Goal: Information Seeking & Learning: Learn about a topic

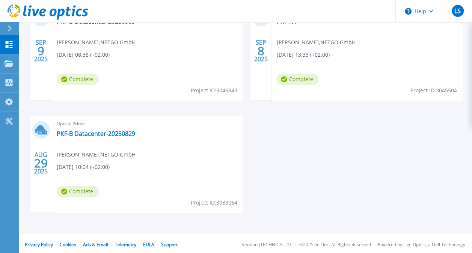
scroll to position [289, 0]
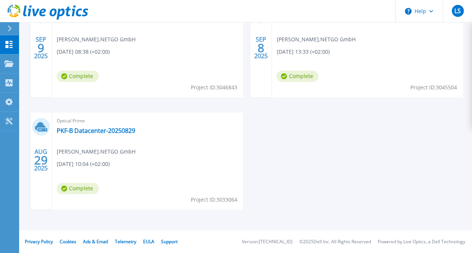
click at [321, 180] on div "[DATE] Optical Prime PKF-B-Datacenter 20250909 [PERSON_NAME] , NETGO GmbH [DATE…" at bounding box center [242, 112] width 439 height 224
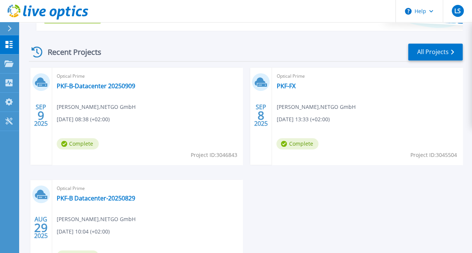
scroll to position [251, 0]
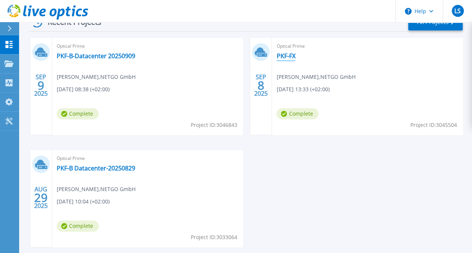
click at [290, 55] on link "PKF-FX" at bounding box center [285, 56] width 19 height 8
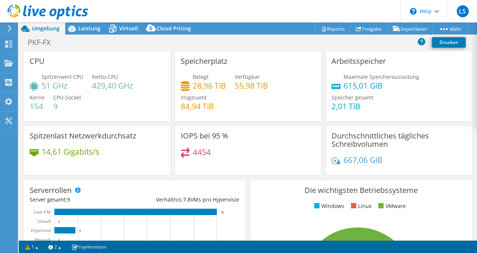
select select "USD"
click at [80, 27] on span "Leistung" at bounding box center [89, 28] width 22 height 7
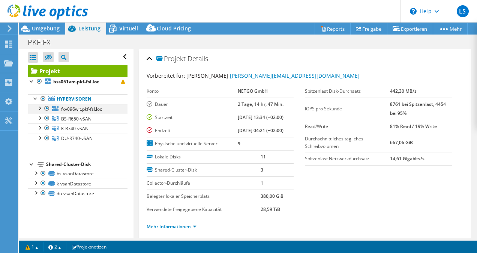
click at [41, 107] on div at bounding box center [40, 108] width 8 height 8
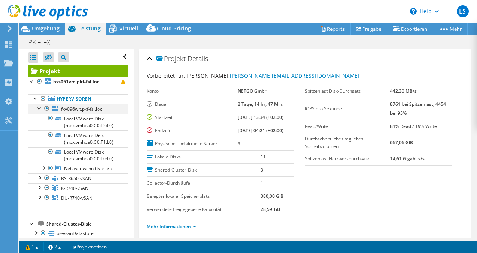
click at [41, 107] on div at bounding box center [40, 108] width 8 height 8
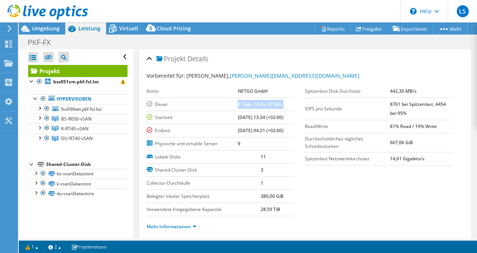
drag, startPoint x: 226, startPoint y: 102, endPoint x: 281, endPoint y: 107, distance: 55.0
click at [281, 107] on tr "Dauer 2 Tage, 14 hr, 47 Min." at bounding box center [220, 104] width 147 height 13
drag, startPoint x: 281, startPoint y: 106, endPoint x: 256, endPoint y: 63, distance: 49.9
click at [256, 63] on div "Projekt Details" at bounding box center [305, 59] width 317 height 16
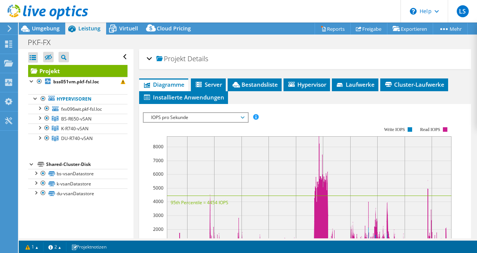
click at [148, 55] on div "Projekt Details" at bounding box center [305, 59] width 317 height 16
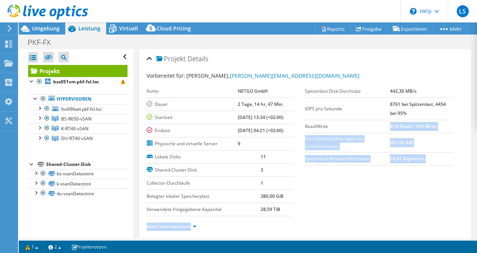
drag, startPoint x: 386, startPoint y: 127, endPoint x: 468, endPoint y: 127, distance: 81.1
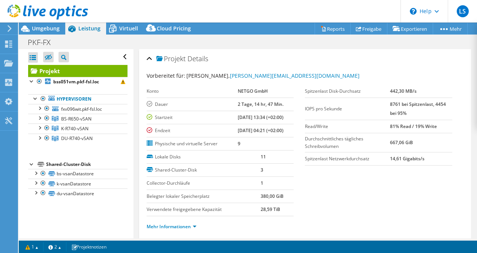
click at [414, 185] on section "Vorbereitet für: Tobias Heich, Tobias.Heich@netgo.de Konto NETGO GmbH Dauer 2 T…" at bounding box center [305, 154] width 317 height 165
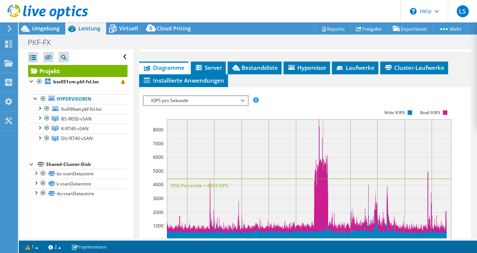
scroll to position [188, 0]
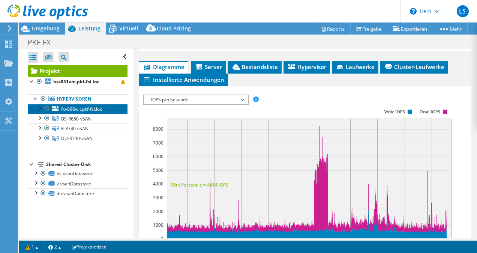
click at [69, 108] on span "fxv096wit.pkf-fsl.loc" at bounding box center [81, 109] width 41 height 6
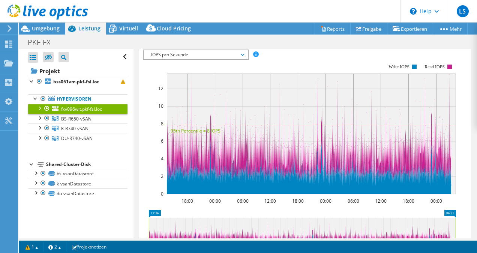
scroll to position [155, 0]
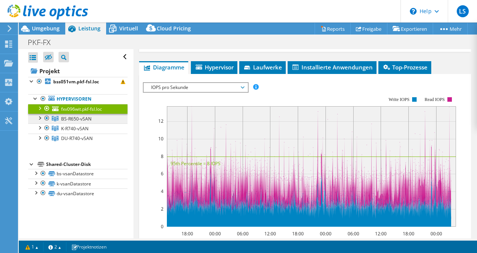
click at [99, 120] on link "BS-R650-vSAN" at bounding box center [77, 119] width 99 height 10
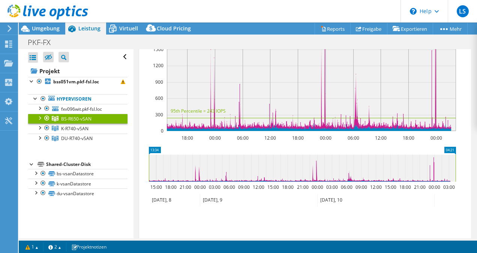
scroll to position [300, 0]
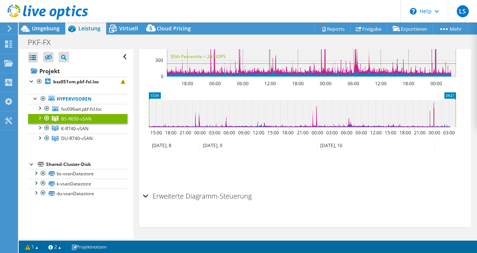
click at [146, 194] on div "Erweiterte Diagramm-Steuerung" at bounding box center [305, 196] width 325 height 16
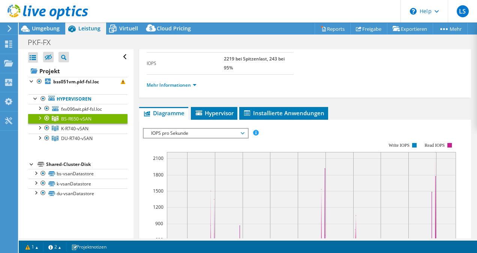
scroll to position [0, 0]
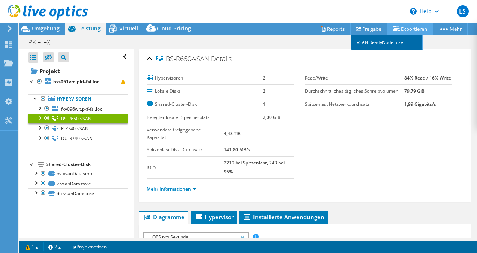
click at [399, 44] on link "vSAN ReadyNode Sizer" at bounding box center [387, 43] width 71 height 16
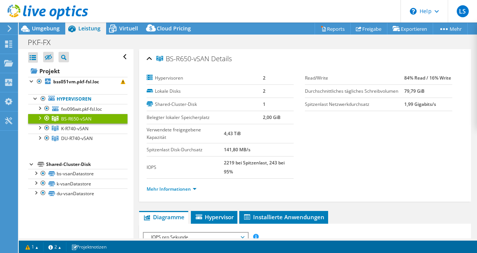
drag, startPoint x: 338, startPoint y: 57, endPoint x: 345, endPoint y: 50, distance: 9.6
click at [338, 57] on div "BS-R650-vSAN Details" at bounding box center [305, 59] width 317 height 16
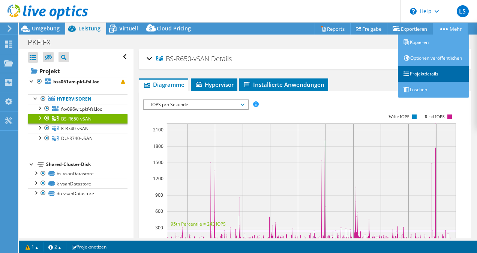
click at [445, 79] on link "Projektdetails" at bounding box center [433, 74] width 71 height 16
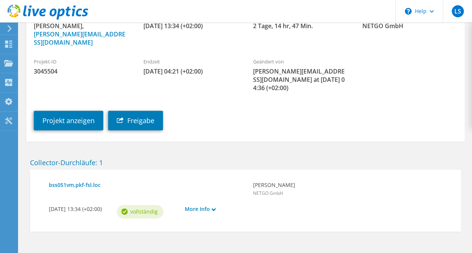
scroll to position [102, 0]
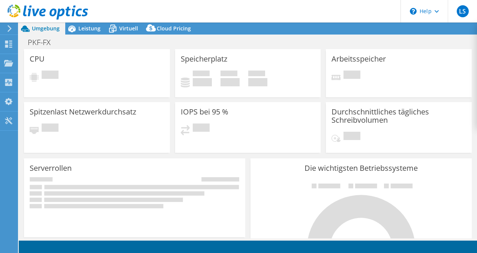
select select "USD"
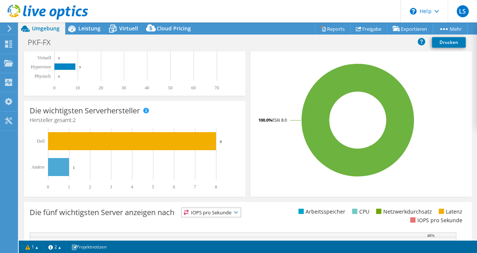
scroll to position [16, 0]
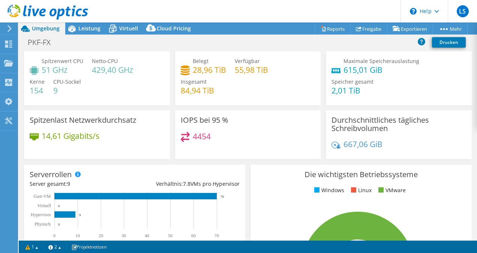
click at [331, 12] on header "LS Endbenutzer [PERSON_NAME] [PERSON_NAME][EMAIL_ADDRESS][DOMAIN_NAME] NETGO Gm…" at bounding box center [238, 11] width 477 height 23
click at [320, 11] on header "LS Endbenutzer [PERSON_NAME] [PERSON_NAME][EMAIL_ADDRESS][DOMAIN_NAME] NETGO Gm…" at bounding box center [238, 11] width 477 height 23
click at [84, 28] on span "Leistung" at bounding box center [89, 28] width 22 height 7
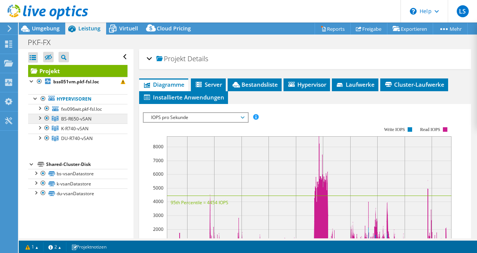
click at [92, 119] on link "BS-R650-vSAN" at bounding box center [77, 119] width 99 height 10
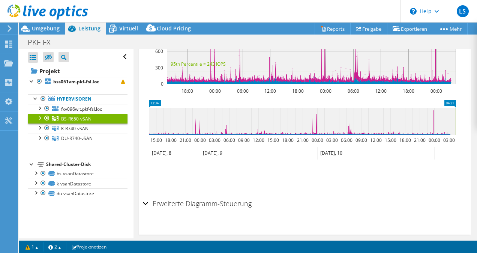
scroll to position [168, 0]
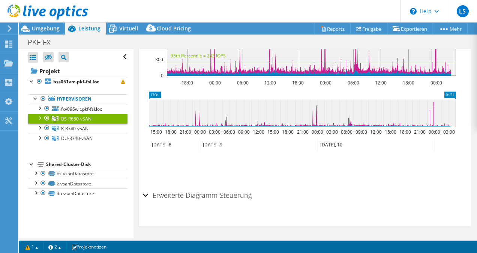
click at [40, 117] on div at bounding box center [40, 118] width 8 height 8
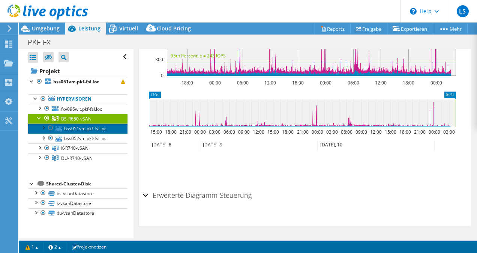
click at [94, 125] on link "bss051vm.pkf-fsl.loc" at bounding box center [77, 128] width 99 height 10
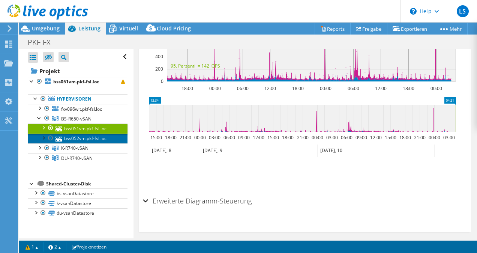
click at [93, 137] on link "bss052vm.pkf-fsl.loc" at bounding box center [77, 139] width 99 height 10
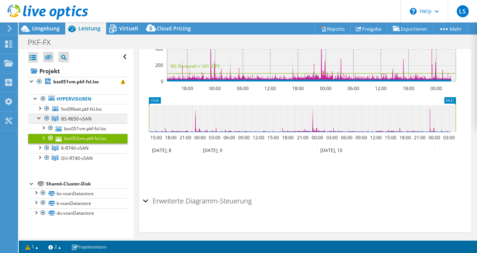
click at [58, 117] on icon at bounding box center [55, 118] width 7 height 5
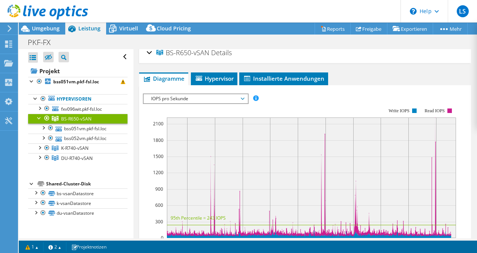
scroll to position [0, 0]
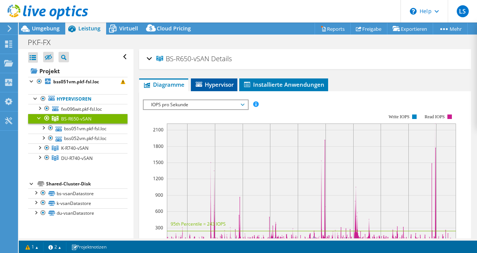
click at [222, 81] on span "Hypervisor" at bounding box center [214, 85] width 39 height 8
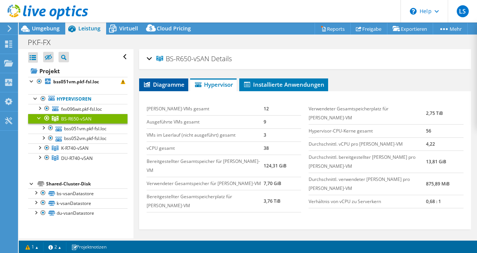
click at [170, 84] on span "Diagramme" at bounding box center [164, 85] width 42 height 8
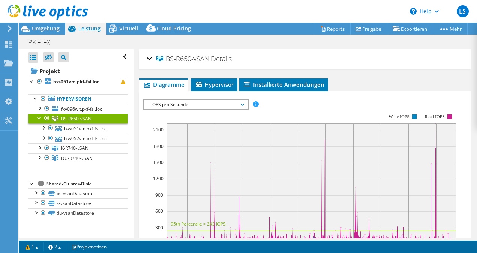
click at [211, 105] on span "IOPS pro Sekunde" at bounding box center [195, 104] width 96 height 9
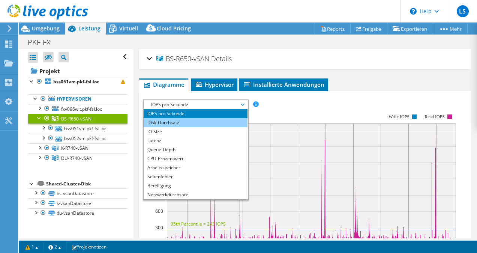
click at [170, 123] on li "Disk-Durchsatz" at bounding box center [196, 122] width 104 height 9
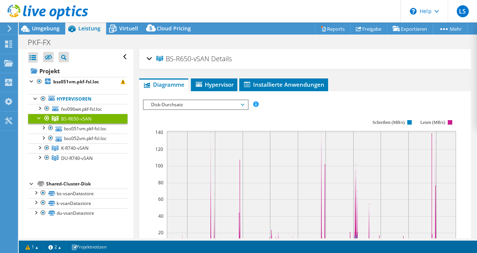
click at [308, 120] on rect at bounding box center [299, 185] width 313 height 150
click at [242, 102] on span "Disk-Durchsatz" at bounding box center [195, 104] width 96 height 9
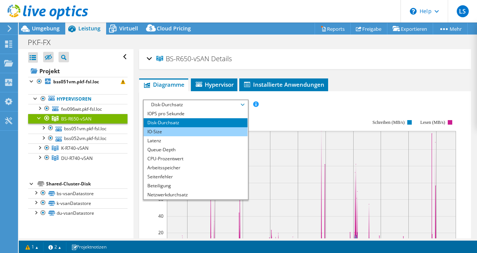
click at [167, 133] on li "IO-Size" at bounding box center [196, 131] width 104 height 9
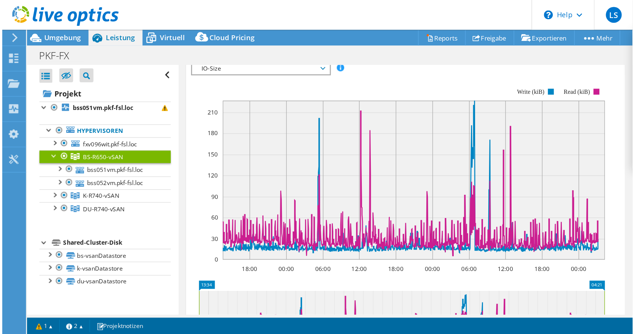
scroll to position [38, 0]
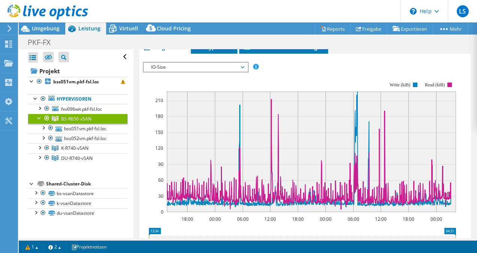
click at [183, 63] on span "IO-Size" at bounding box center [195, 67] width 96 height 9
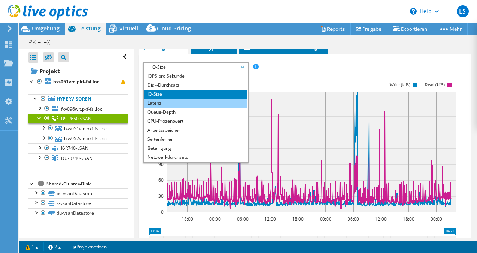
click at [168, 106] on li "Latenz" at bounding box center [196, 103] width 104 height 9
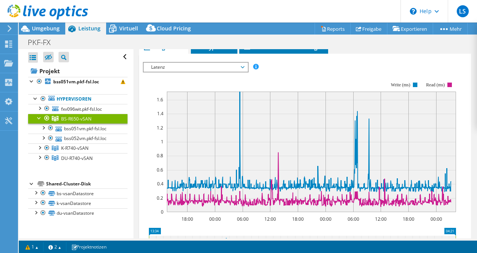
click at [173, 69] on span "Latenz" at bounding box center [195, 67] width 96 height 9
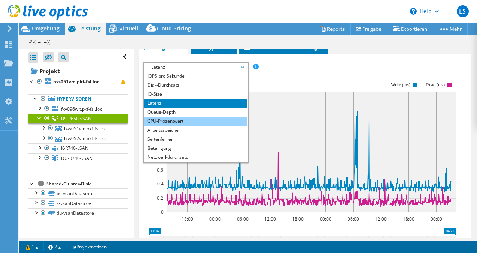
click at [161, 120] on li "CPU-Prozentwert" at bounding box center [196, 121] width 104 height 9
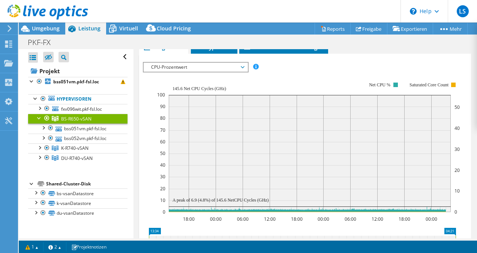
click at [189, 68] on span "CPU-Prozentwert" at bounding box center [195, 67] width 96 height 9
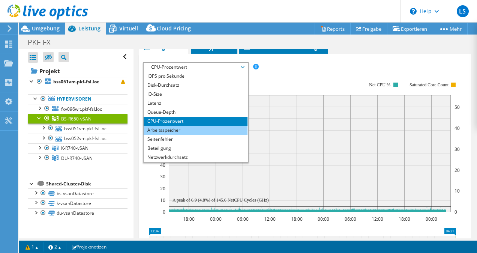
click at [180, 128] on li "Arbeitsspeicher" at bounding box center [196, 130] width 104 height 9
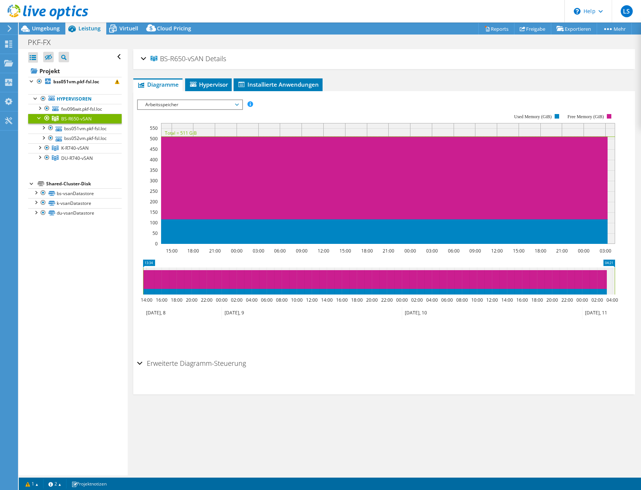
scroll to position [0, 0]
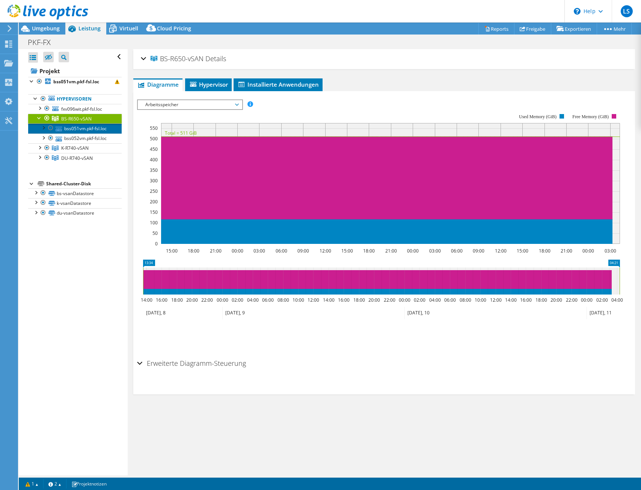
click at [80, 127] on link "bss051vm.pkf-fsl.loc" at bounding box center [74, 128] width 93 height 10
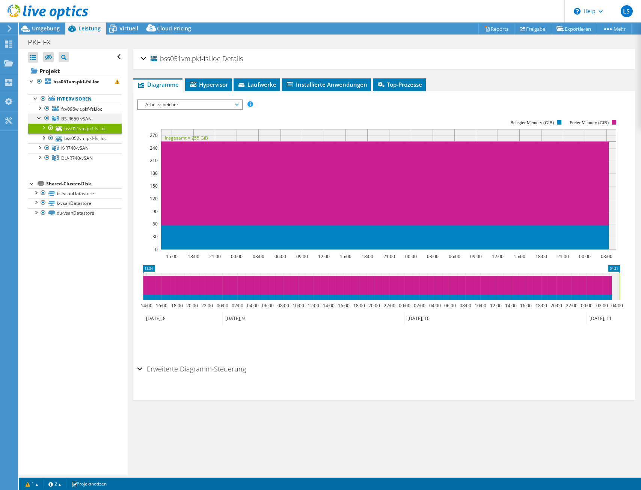
click at [80, 119] on span "BS-R650-vSAN" at bounding box center [76, 119] width 30 height 6
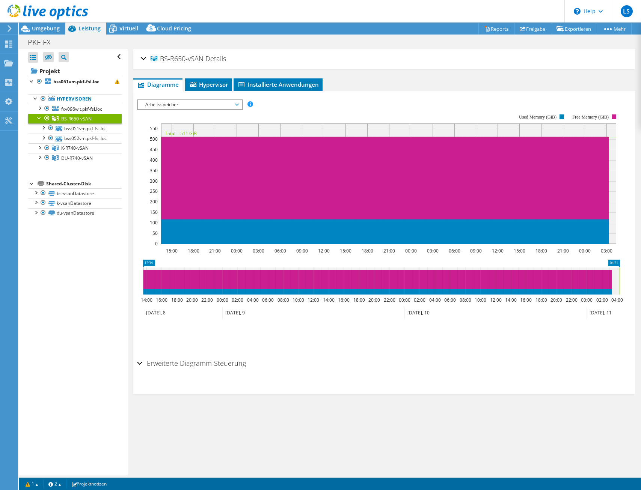
drag, startPoint x: 164, startPoint y: 101, endPoint x: 173, endPoint y: 101, distance: 9.0
click at [164, 101] on span "Arbeitsspeicher" at bounding box center [189, 104] width 96 height 9
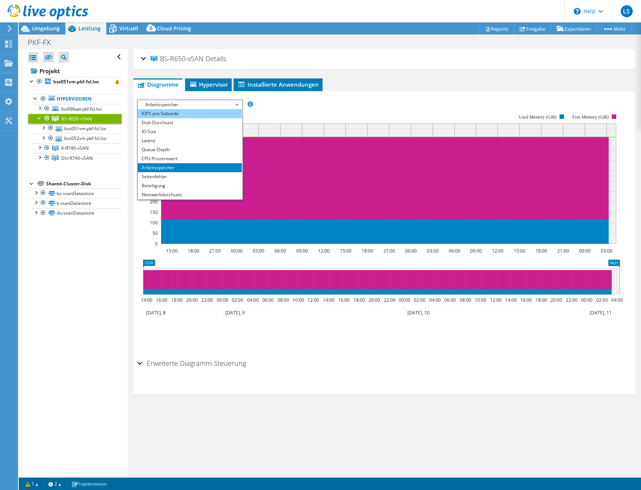
click at [176, 114] on li "IOPS pro Sekunde" at bounding box center [190, 113] width 104 height 9
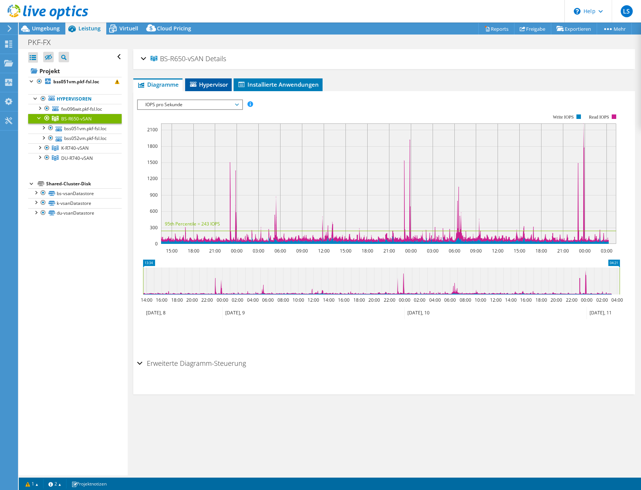
click at [207, 84] on span "Hypervisor" at bounding box center [208, 85] width 39 height 8
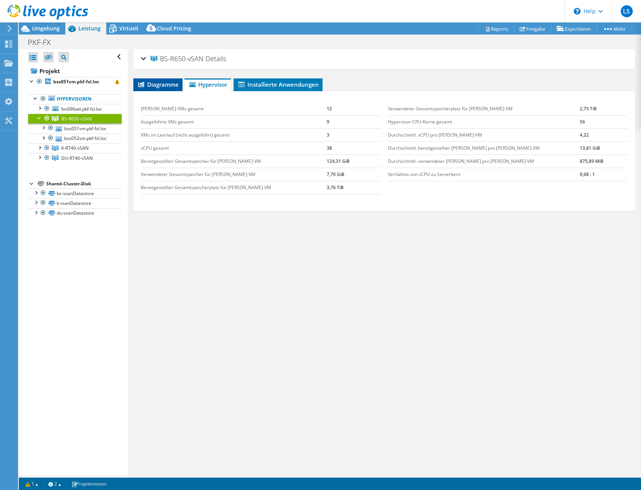
click at [161, 85] on span "Diagramme" at bounding box center [158, 85] width 42 height 8
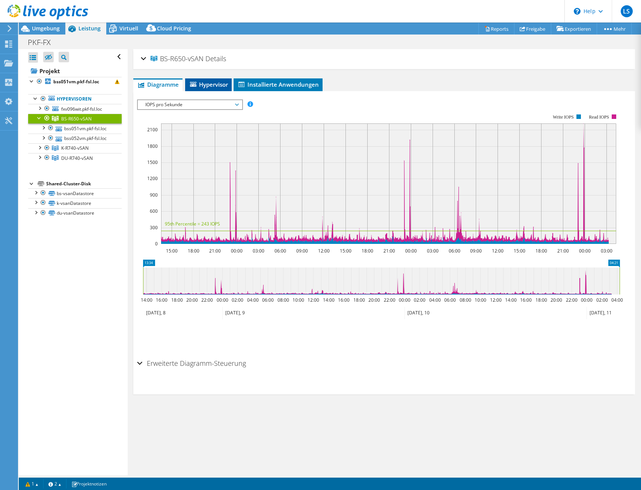
click at [205, 83] on span "Hypervisor" at bounding box center [208, 85] width 39 height 8
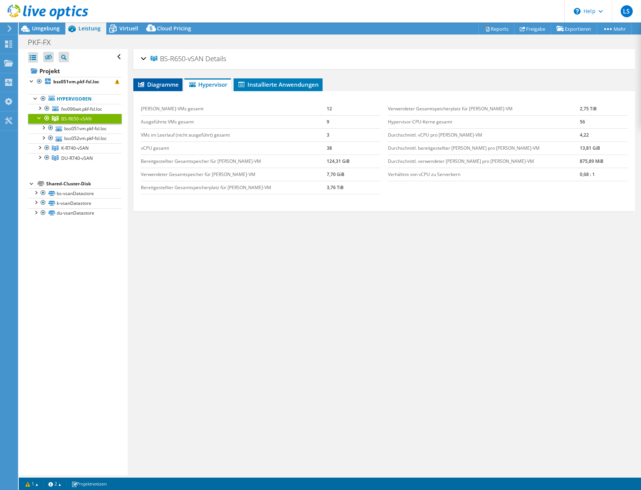
click at [161, 85] on span "Diagramme" at bounding box center [158, 85] width 42 height 8
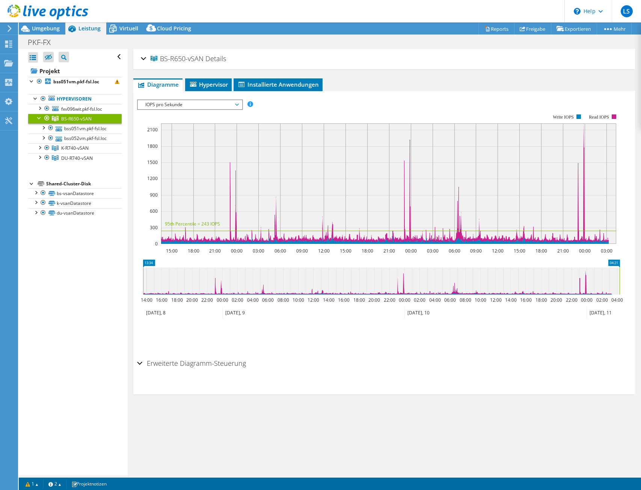
click at [189, 104] on span "IOPS pro Sekunde" at bounding box center [189, 104] width 96 height 9
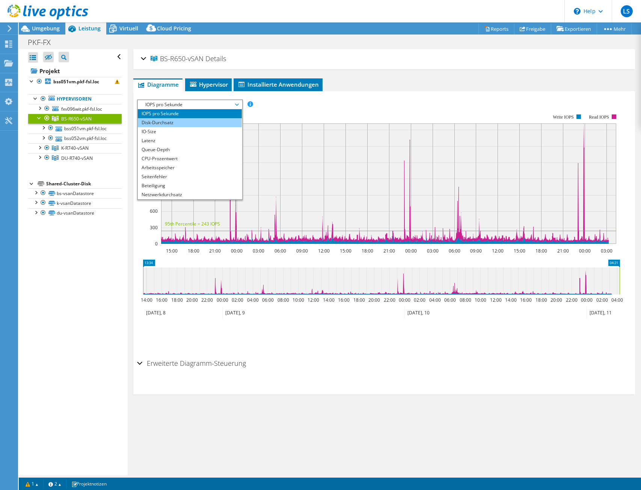
click at [187, 119] on li "Disk-Durchsatz" at bounding box center [190, 122] width 104 height 9
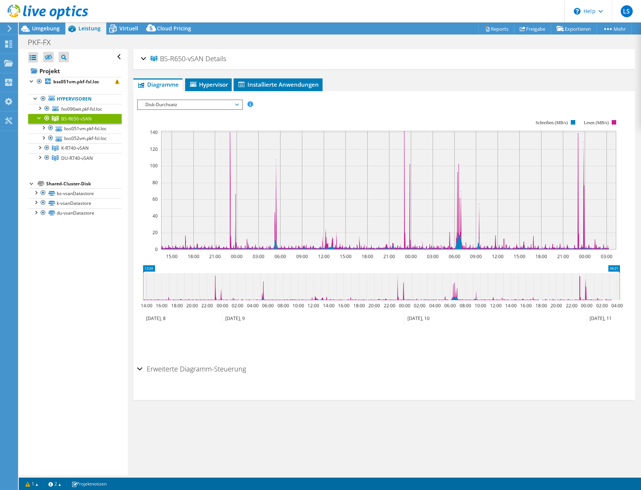
click at [177, 103] on span "Disk-Durchsatz" at bounding box center [189, 104] width 96 height 9
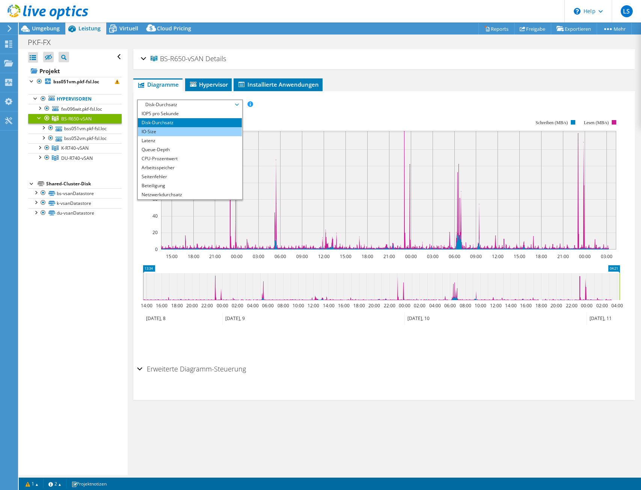
click at [162, 132] on li "IO-Size" at bounding box center [190, 131] width 104 height 9
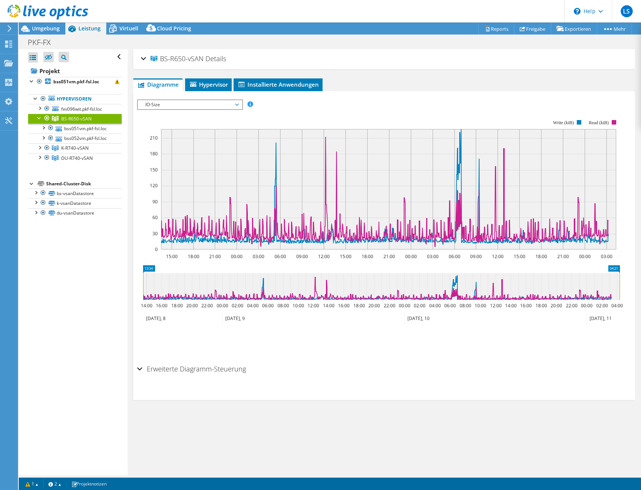
click at [164, 105] on span "IO-Size" at bounding box center [189, 104] width 96 height 9
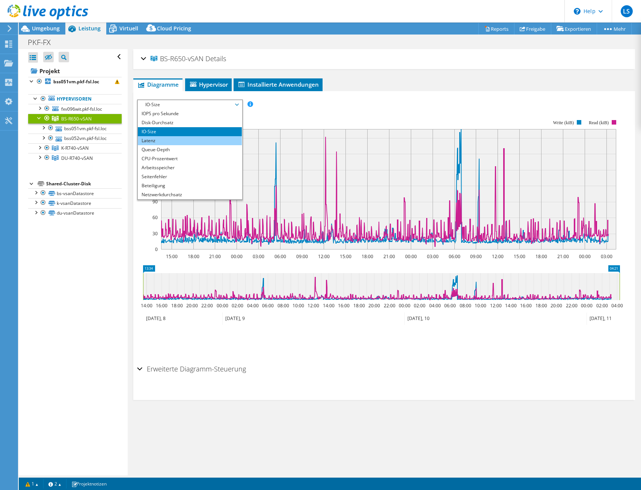
click at [162, 138] on li "Latenz" at bounding box center [190, 140] width 104 height 9
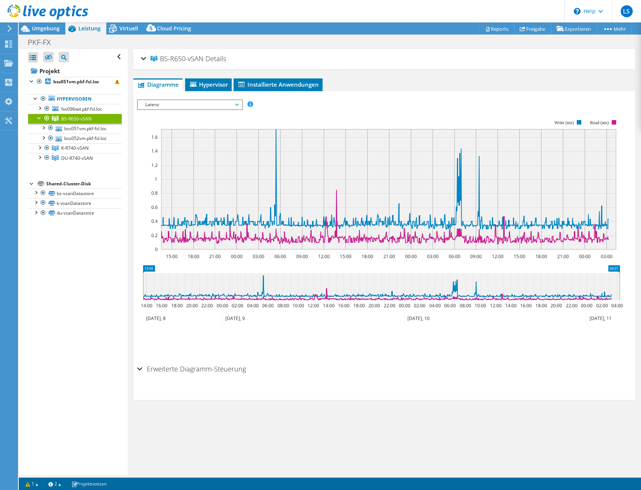
click at [200, 102] on span "Latenz" at bounding box center [189, 104] width 96 height 9
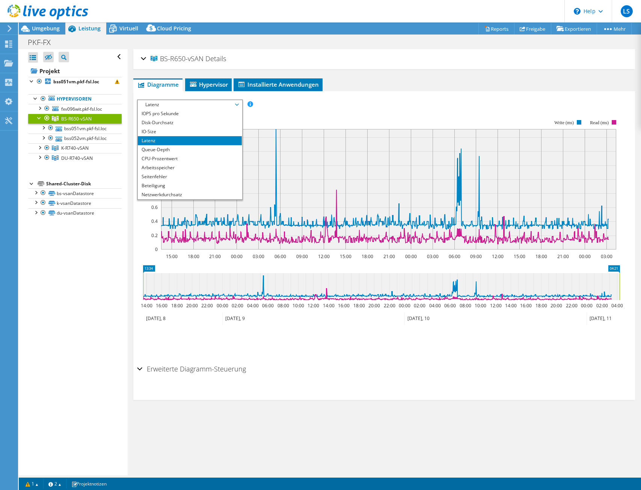
click at [317, 101] on div "IOPS pro Sekunde Disk-Durchsatz IO-Size Latenz Queue-Depth CPU-Prozentwert Arbe…" at bounding box center [384, 104] width 494 height 10
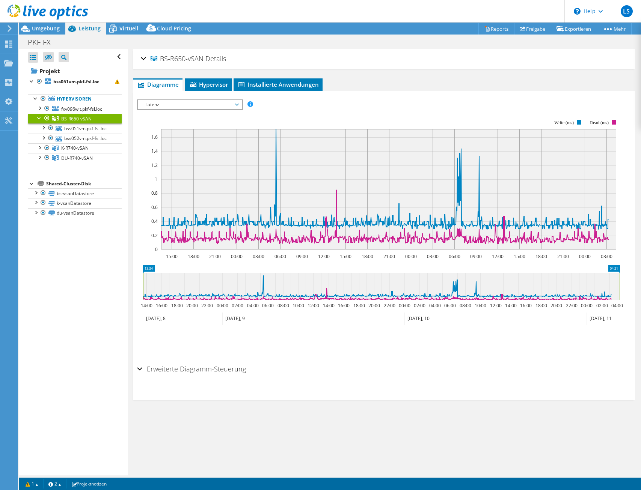
click at [198, 102] on span "Latenz" at bounding box center [189, 104] width 96 height 9
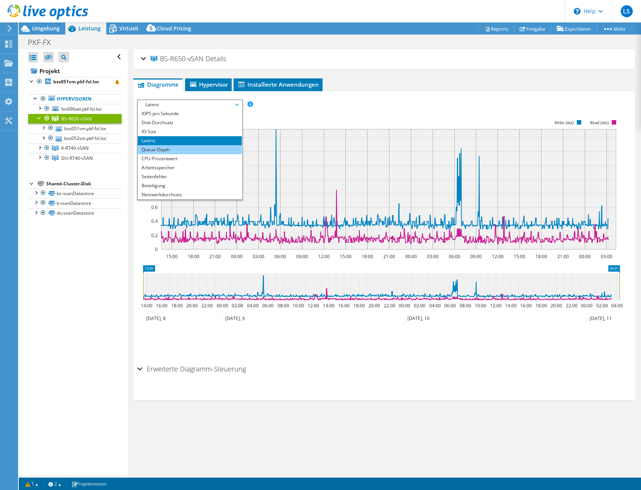
click at [177, 152] on li "Queue-Depth" at bounding box center [190, 149] width 104 height 9
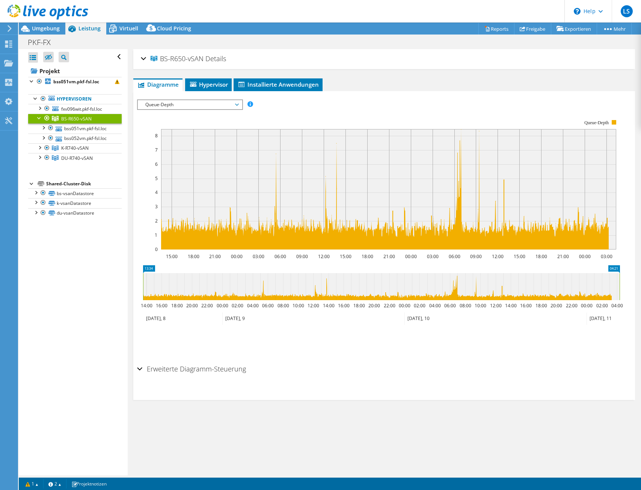
click at [184, 108] on span "Queue-Depth" at bounding box center [189, 104] width 96 height 9
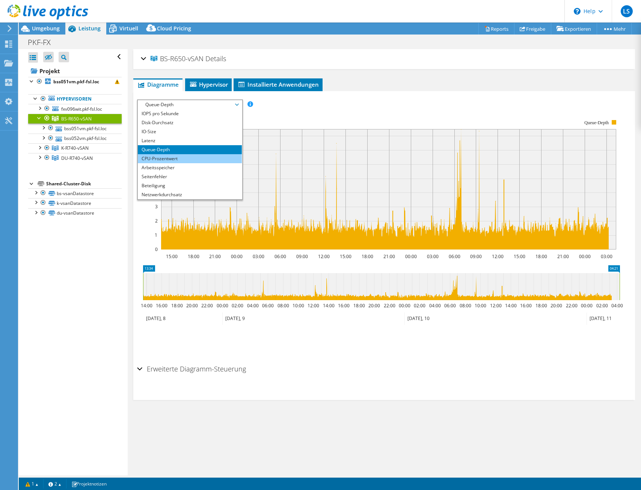
click at [173, 158] on li "CPU-Prozentwert" at bounding box center [190, 158] width 104 height 9
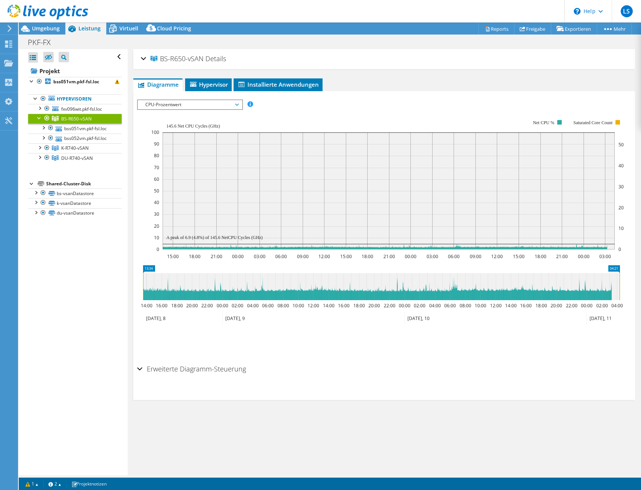
click at [164, 110] on rect at bounding box center [387, 185] width 472 height 150
click at [164, 108] on span "CPU-Prozentwert" at bounding box center [189, 104] width 96 height 9
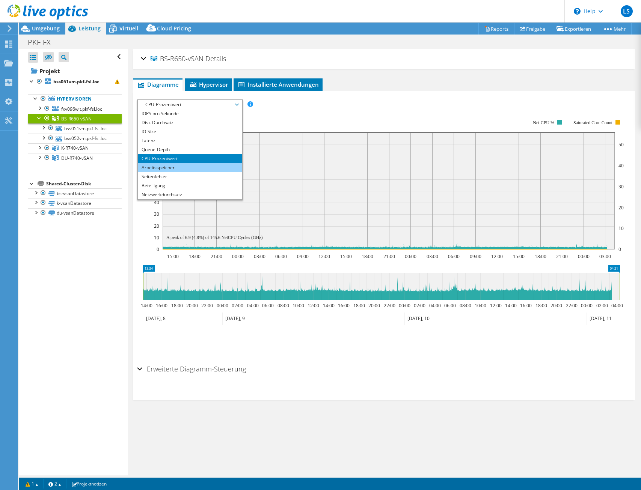
click at [165, 170] on li "Arbeitsspeicher" at bounding box center [190, 167] width 104 height 9
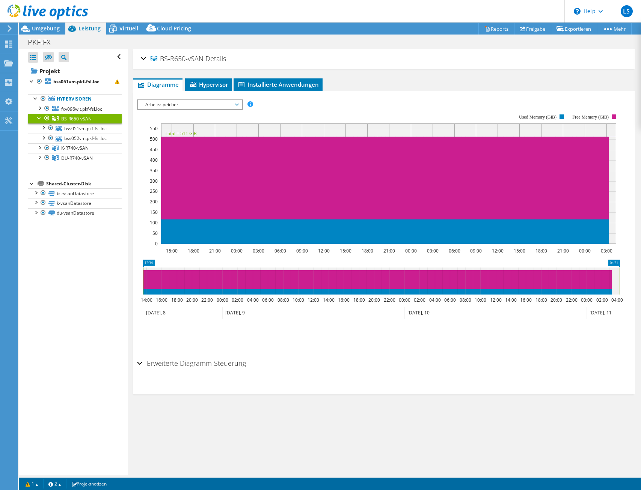
click at [224, 109] on span "Arbeitsspeicher" at bounding box center [189, 104] width 96 height 9
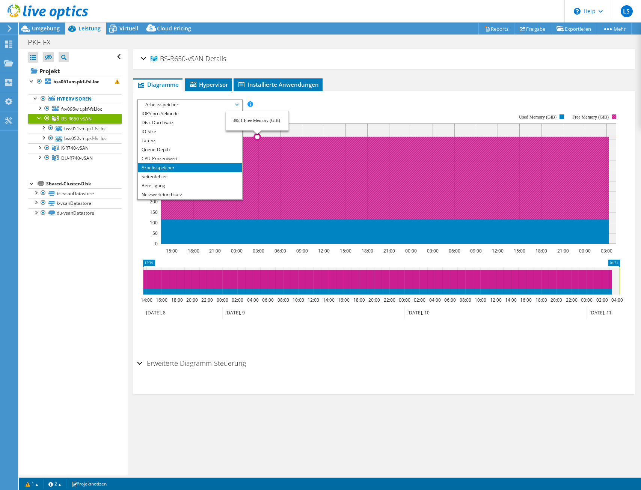
drag, startPoint x: 156, startPoint y: 168, endPoint x: 185, endPoint y: 152, distance: 33.4
click at [156, 168] on li "Arbeitsspeicher" at bounding box center [190, 167] width 104 height 9
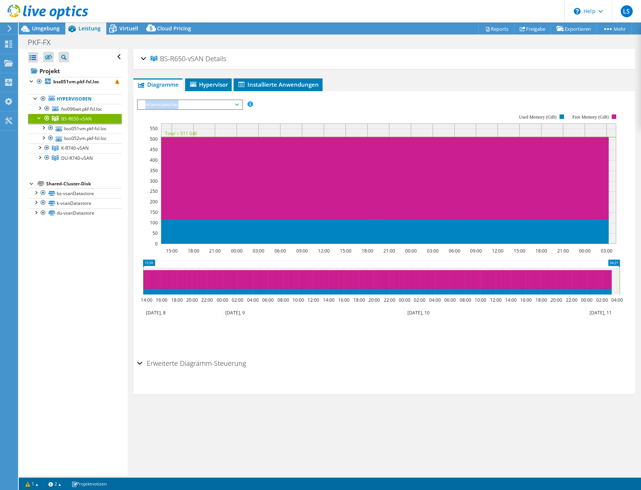
drag, startPoint x: 192, startPoint y: 104, endPoint x: 134, endPoint y: 99, distance: 58.7
click at [134, 99] on section "IOPS pro Sekunde Disk-Durchsatz IO-Size Latenz Queue-Depth CPU-Prozentwert Arbe…" at bounding box center [383, 242] width 501 height 303
copy span "Arbeitsspeicher"
drag, startPoint x: 221, startPoint y: 104, endPoint x: 221, endPoint y: 108, distance: 4.2
click at [221, 104] on span "Arbeitsspeicher" at bounding box center [189, 104] width 96 height 9
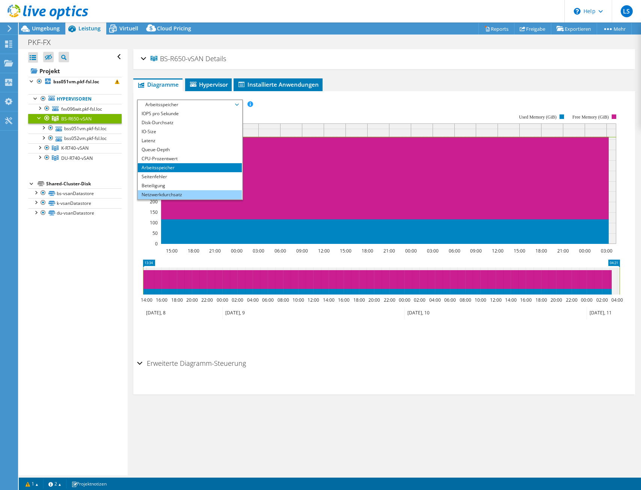
click at [201, 196] on li "Netzwerkdurchsatz" at bounding box center [190, 194] width 104 height 9
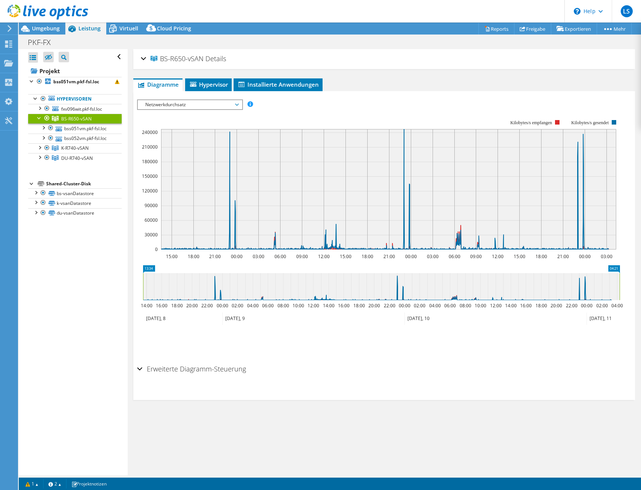
click at [230, 101] on span "Netzwerkdurchsatz" at bounding box center [189, 104] width 96 height 9
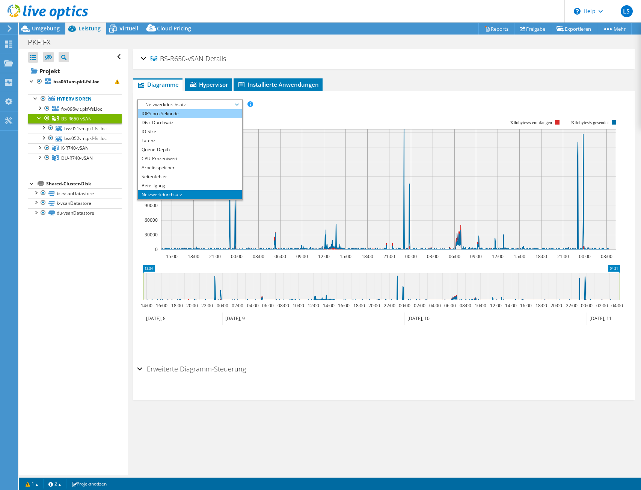
click at [152, 113] on li "IOPS pro Sekunde" at bounding box center [190, 113] width 104 height 9
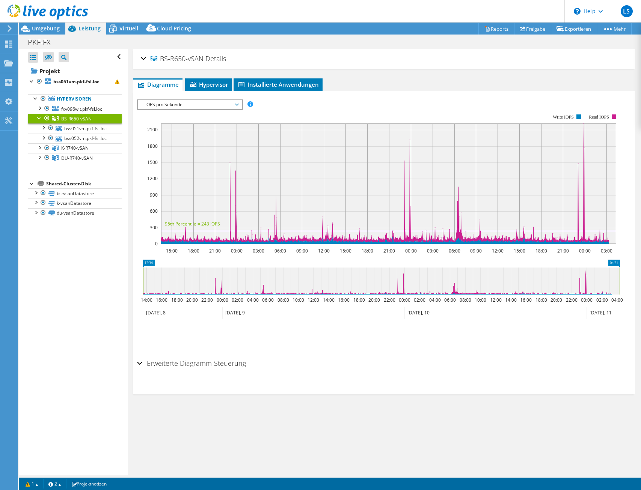
click at [306, 107] on rect at bounding box center [378, 179] width 483 height 150
click at [163, 102] on span "IOPS pro Sekunde" at bounding box center [189, 104] width 96 height 9
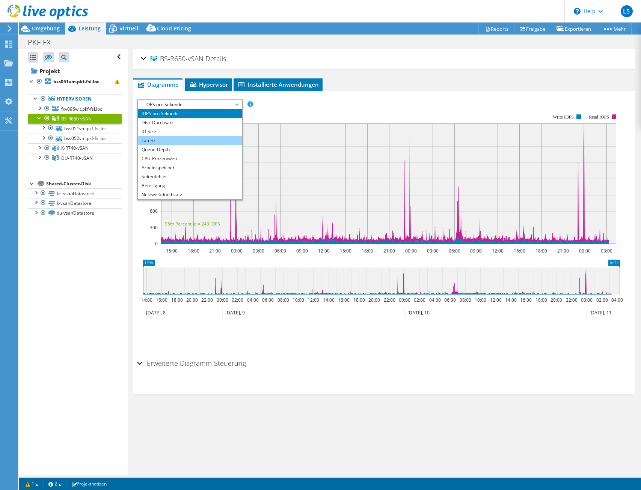
click at [161, 140] on li "Latenz" at bounding box center [190, 140] width 104 height 9
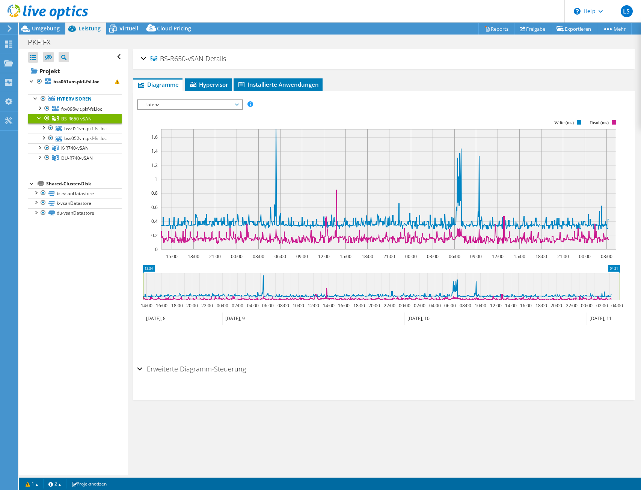
click at [175, 103] on span "Latenz" at bounding box center [189, 104] width 96 height 9
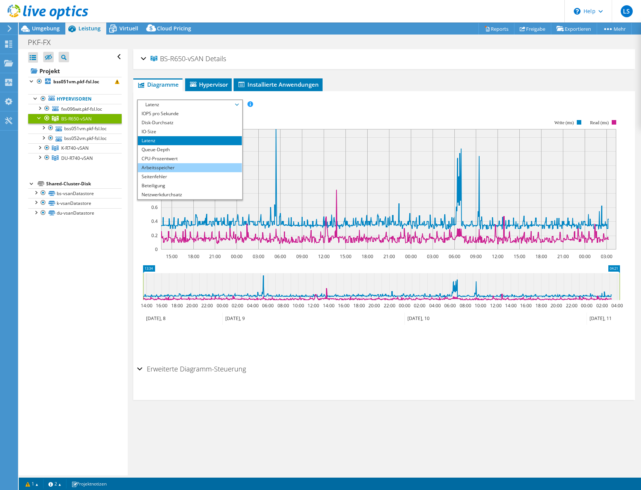
click at [158, 165] on li "Arbeitsspeicher" at bounding box center [190, 167] width 104 height 9
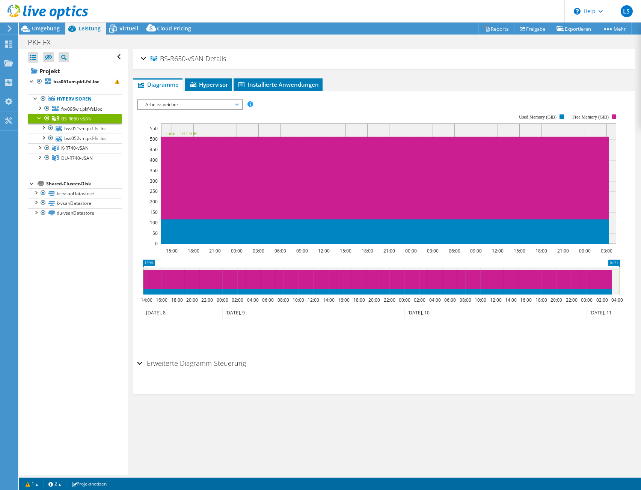
click at [170, 111] on rect at bounding box center [378, 179] width 483 height 150
drag, startPoint x: 175, startPoint y: 102, endPoint x: 179, endPoint y: 113, distance: 11.3
click at [177, 107] on span "Arbeitsspeicher" at bounding box center [189, 104] width 96 height 9
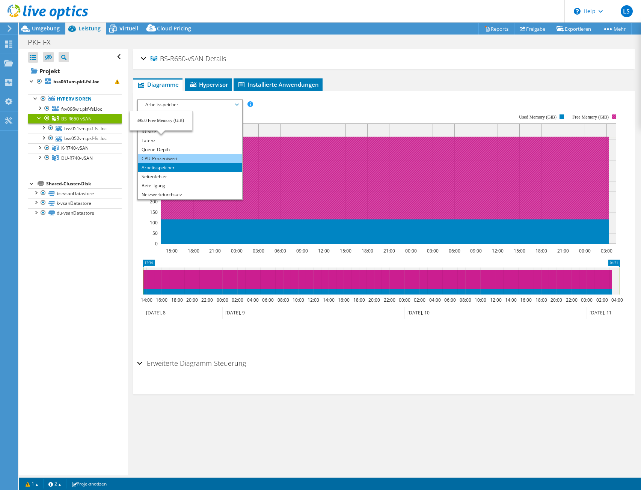
click at [158, 160] on li "CPU-Prozentwert" at bounding box center [190, 158] width 104 height 9
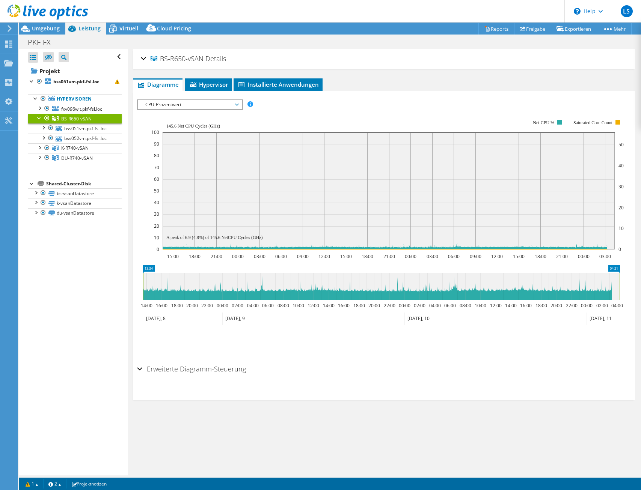
click at [226, 100] on span "CPU-Prozentwert" at bounding box center [189, 104] width 96 height 9
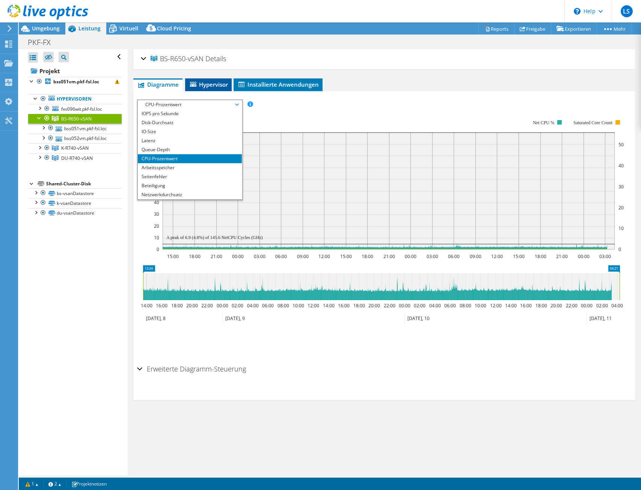
click at [221, 85] on span "Hypervisor" at bounding box center [208, 85] width 39 height 8
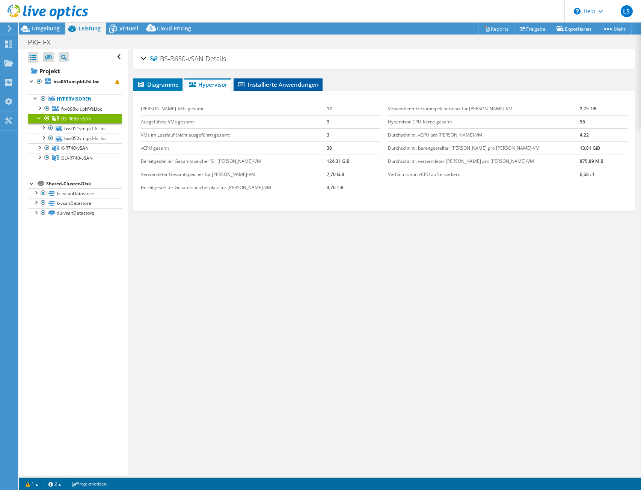
click at [257, 83] on span "Installierte Anwendungen" at bounding box center [277, 85] width 81 height 8
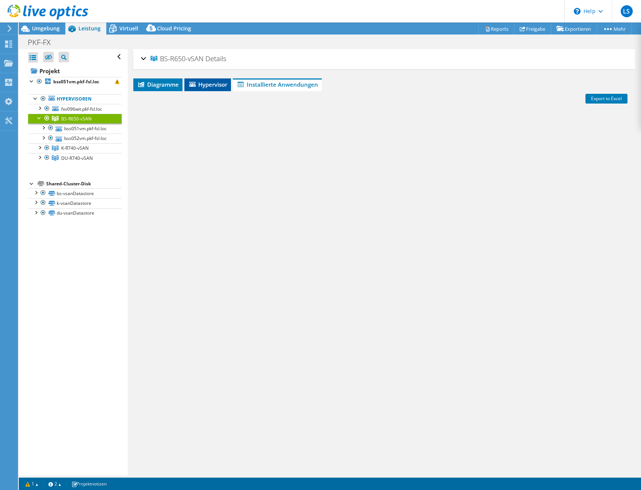
click at [220, 87] on span "Hypervisor" at bounding box center [207, 85] width 39 height 8
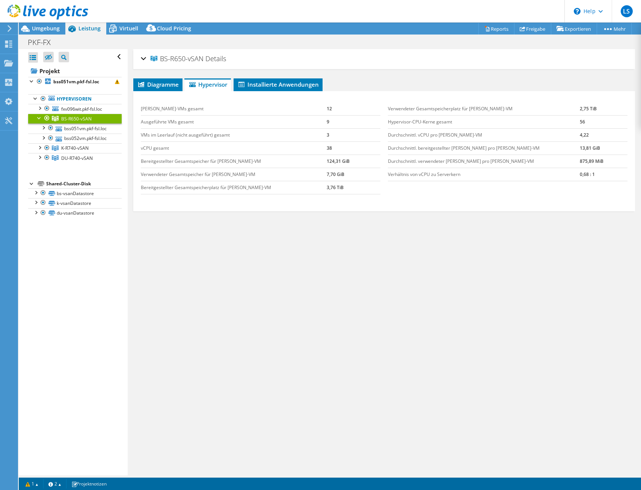
click at [477, 104] on td "Verwendeter Gesamtspeicherplatz für Gast-VM" at bounding box center [484, 108] width 192 height 13
click at [477, 110] on td "Verwendeter Gesamtspeicherplatz für Gast-VM" at bounding box center [484, 108] width 192 height 13
drag, startPoint x: 484, startPoint y: 109, endPoint x: 405, endPoint y: 111, distance: 79.6
click at [405, 111] on td "Verwendeter Gesamtspeicherplatz für Gast-VM" at bounding box center [484, 108] width 192 height 13
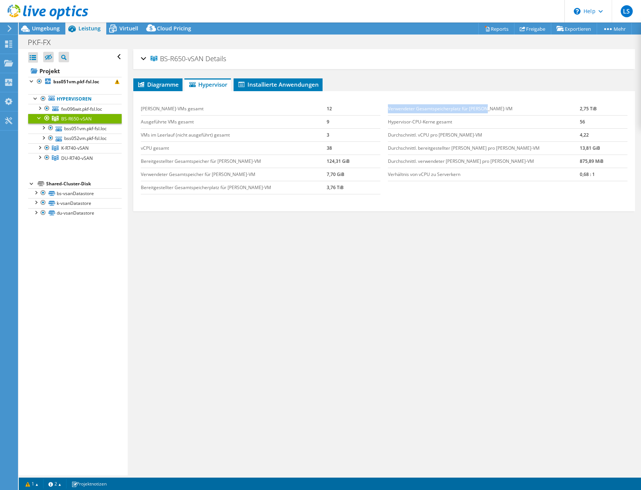
copy td "Verwendeter Gesamtspeicherplatz für Gast-VM"
drag, startPoint x: 406, startPoint y: 242, endPoint x: 415, endPoint y: 243, distance: 8.7
click at [406, 242] on div "Diagramme Server Bestandsliste Hypervisor Laufwerke Cluster-Laufwerke 0 0" at bounding box center [383, 172] width 501 height 188
click at [282, 87] on span "Installierte Anwendungen" at bounding box center [277, 85] width 81 height 8
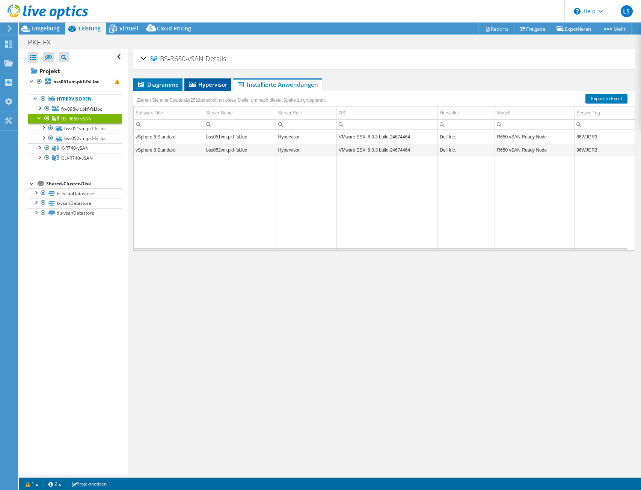
click at [192, 84] on icon at bounding box center [192, 84] width 6 height 5
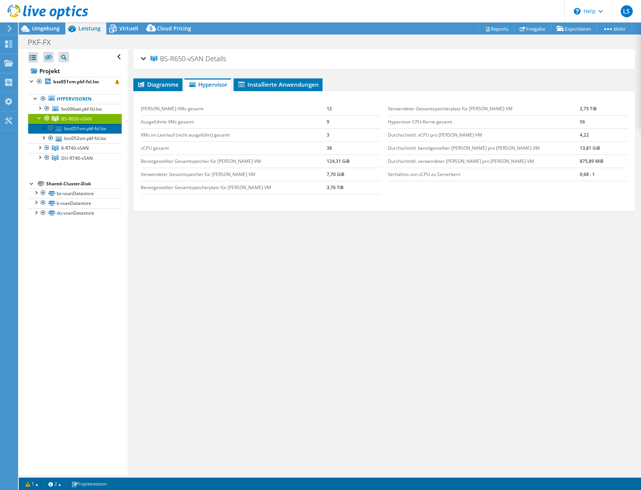
click at [85, 131] on link "bss051vm.pkf-fsl.loc" at bounding box center [74, 128] width 93 height 10
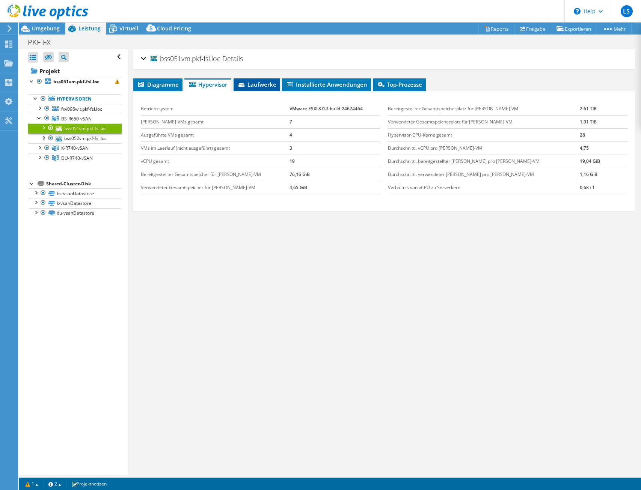
click at [258, 86] on span "Laufwerke" at bounding box center [256, 85] width 39 height 8
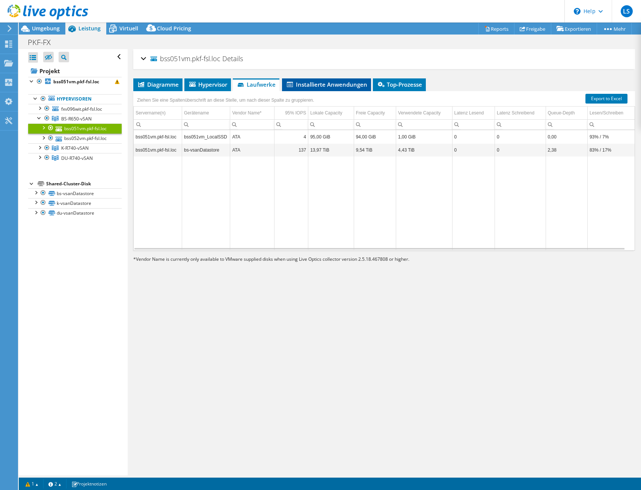
click at [304, 87] on span "Installierte Anwendungen" at bounding box center [326, 85] width 81 height 8
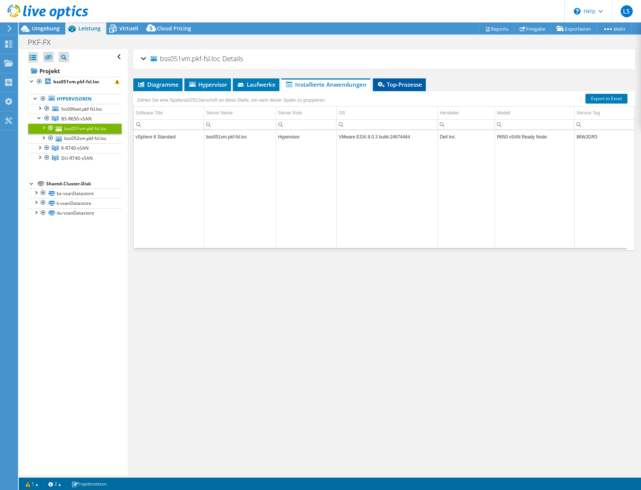
click at [382, 80] on li "Top-Prozesse" at bounding box center [399, 84] width 53 height 13
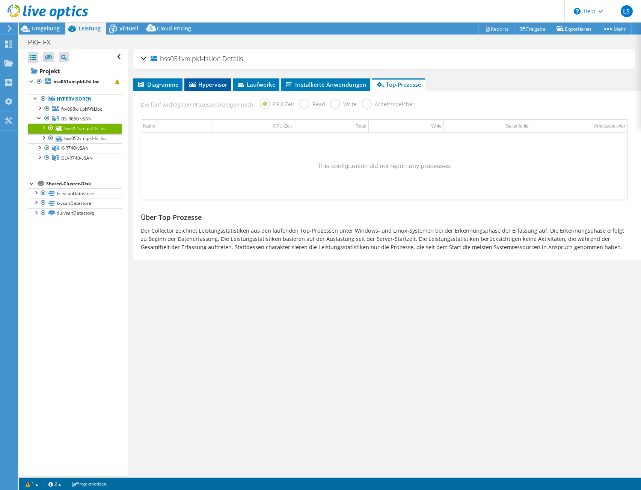
click at [225, 84] on span "Hypervisor" at bounding box center [207, 85] width 39 height 8
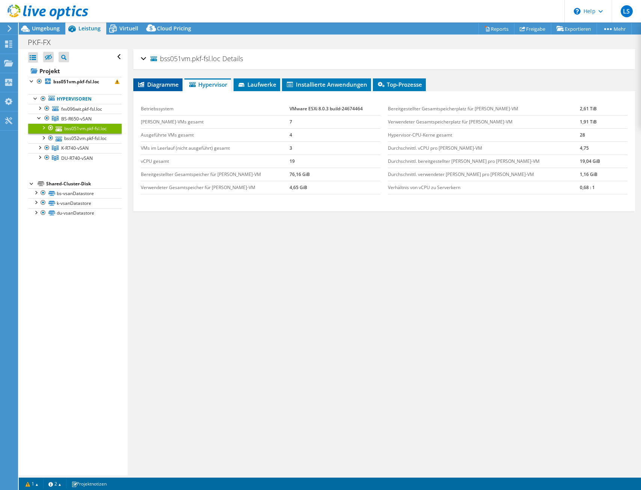
click at [147, 86] on span "Diagramme" at bounding box center [158, 85] width 42 height 8
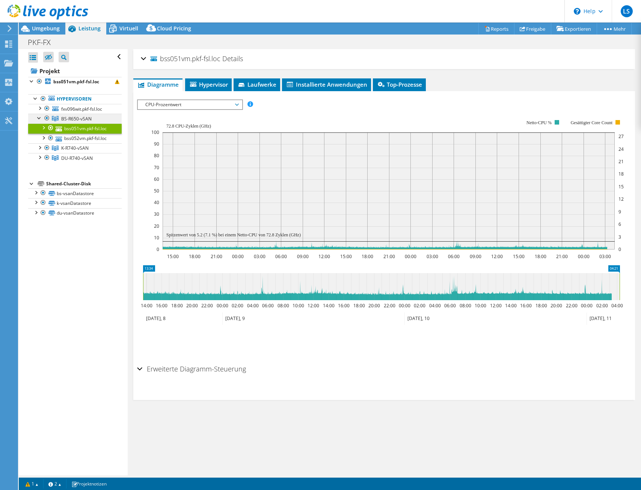
click at [63, 120] on span "BS-R650-vSAN" at bounding box center [76, 119] width 30 height 6
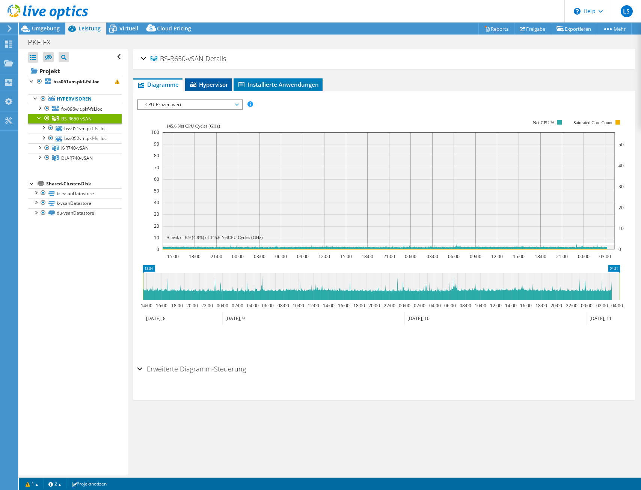
click at [222, 88] on li "Hypervisor" at bounding box center [208, 84] width 47 height 13
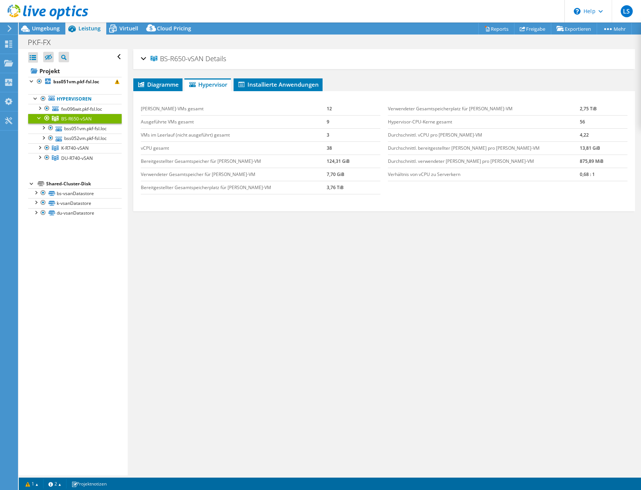
click at [57, 116] on icon at bounding box center [55, 118] width 7 height 5
drag, startPoint x: 75, startPoint y: 119, endPoint x: 327, endPoint y: 265, distance: 291.4
click at [327, 253] on div "Diagramme Server Bestandsliste Hypervisor Laufwerke Cluster-Laufwerke 0 0" at bounding box center [383, 172] width 501 height 188
click at [162, 86] on span "Diagramme" at bounding box center [158, 85] width 42 height 8
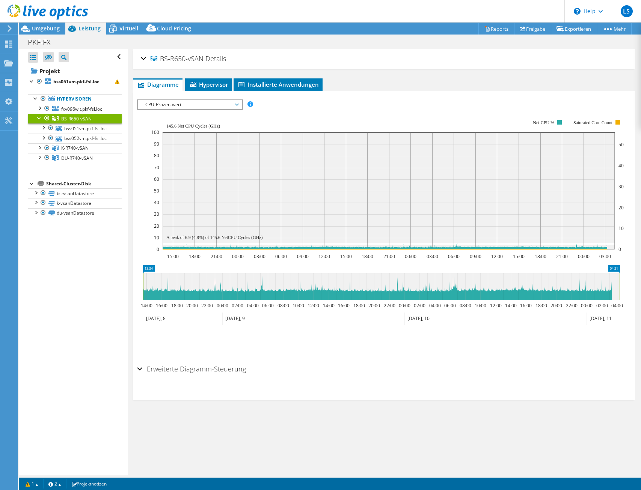
click at [209, 105] on span "CPU-Prozentwert" at bounding box center [189, 104] width 96 height 9
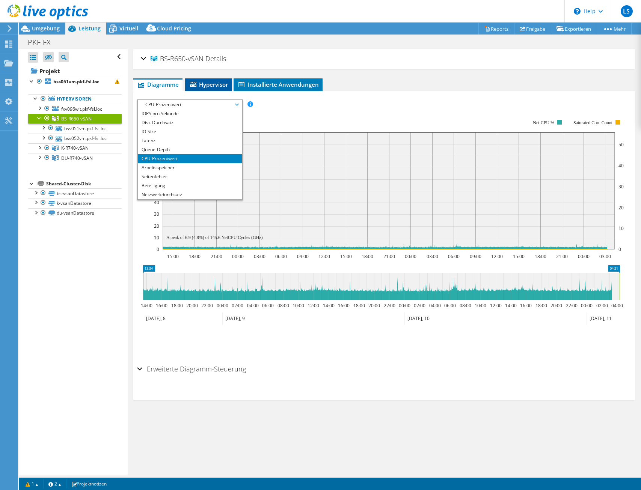
drag, startPoint x: 293, startPoint y: 125, endPoint x: 212, endPoint y: 87, distance: 89.2
click at [293, 123] on rect at bounding box center [387, 185] width 472 height 150
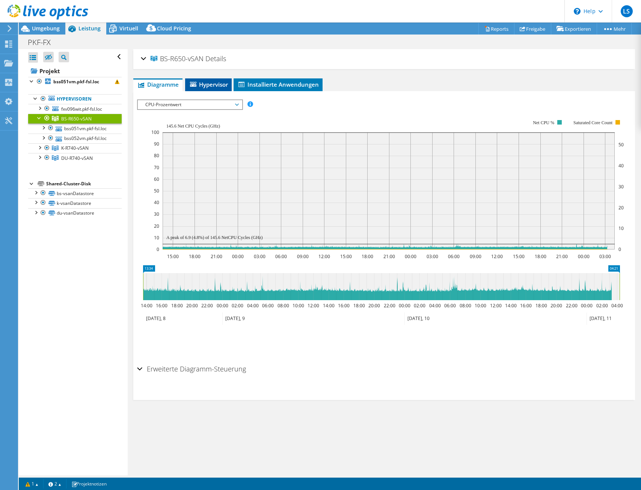
click at [212, 83] on span "Hypervisor" at bounding box center [208, 85] width 39 height 8
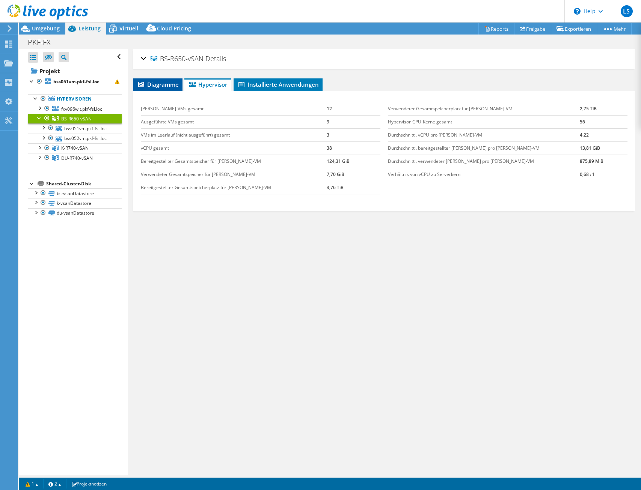
click at [155, 79] on li "Diagramme" at bounding box center [157, 84] width 49 height 13
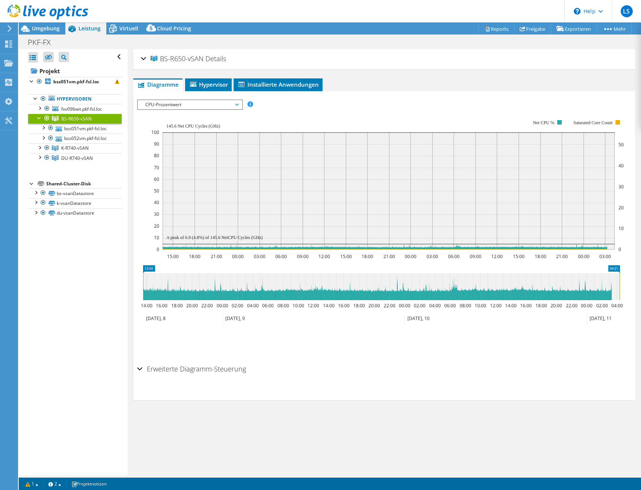
click at [201, 107] on span "CPU-Prozentwert" at bounding box center [189, 104] width 96 height 9
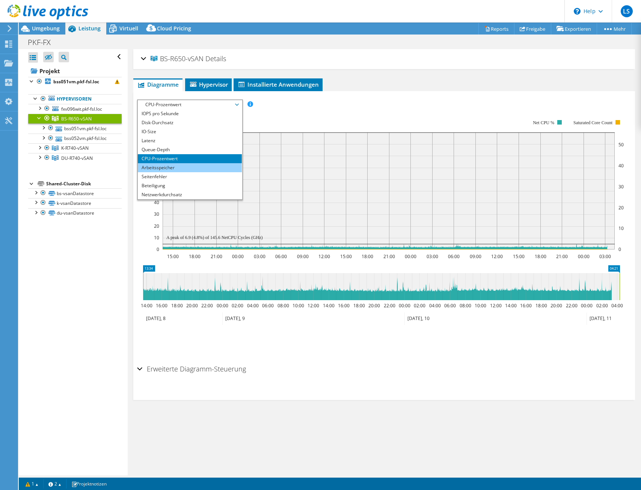
click at [164, 167] on li "Arbeitsspeicher" at bounding box center [190, 167] width 104 height 9
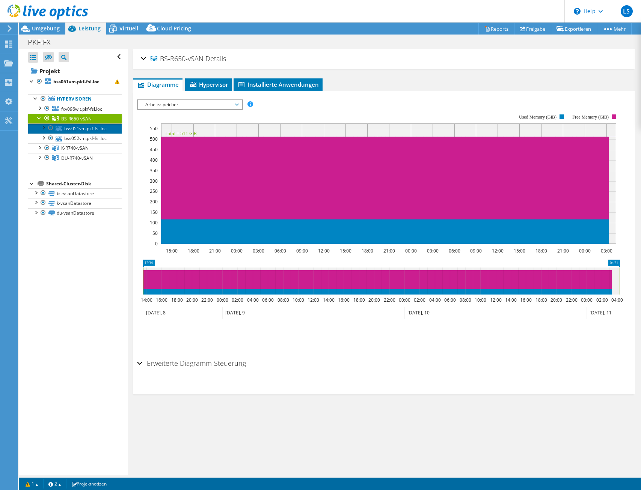
click at [84, 131] on link "bss051vm.pkf-fsl.loc" at bounding box center [74, 128] width 93 height 10
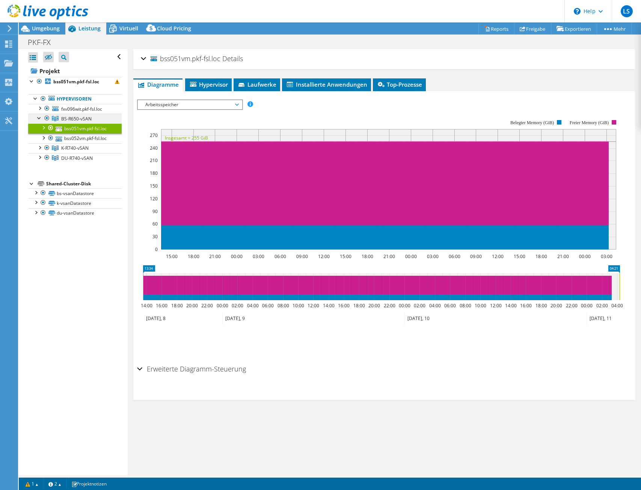
click at [103, 121] on link "BS-R650-vSAN" at bounding box center [74, 119] width 93 height 10
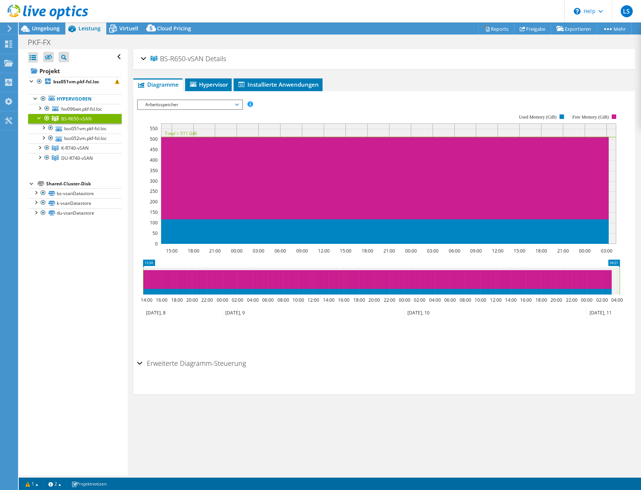
click at [358, 94] on div "IOPS pro Sekunde Disk-Durchsatz IO-Size Latenz Queue-Depth CPU-Prozentwert Arbe…" at bounding box center [384, 223] width 494 height 265
click at [37, 116] on div at bounding box center [40, 118] width 8 height 8
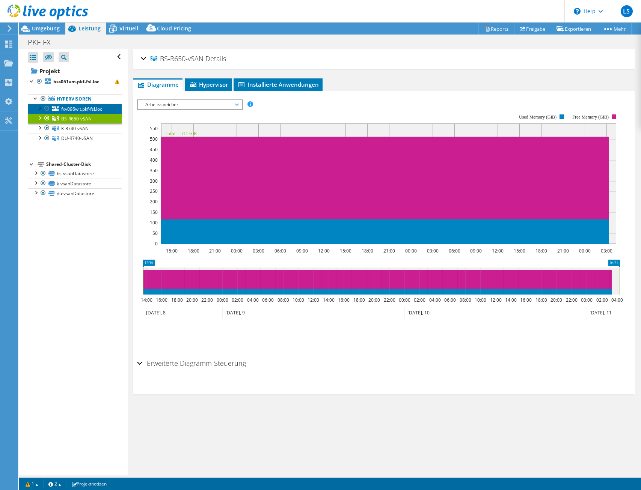
click at [66, 110] on span "fxv096wit.pkf-fsl.loc" at bounding box center [81, 109] width 41 height 6
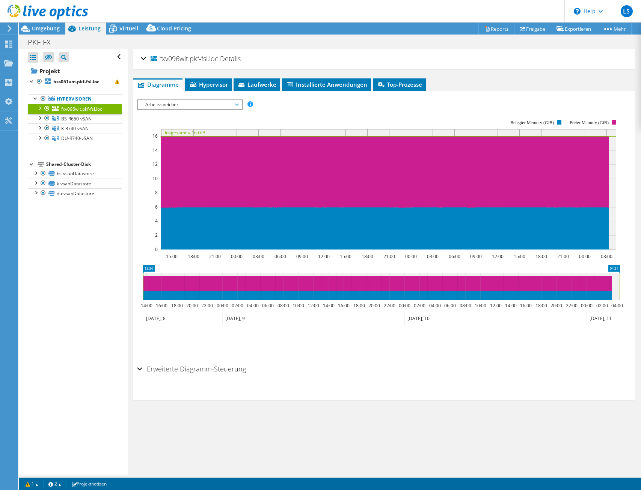
click at [41, 108] on div at bounding box center [40, 108] width 8 height 8
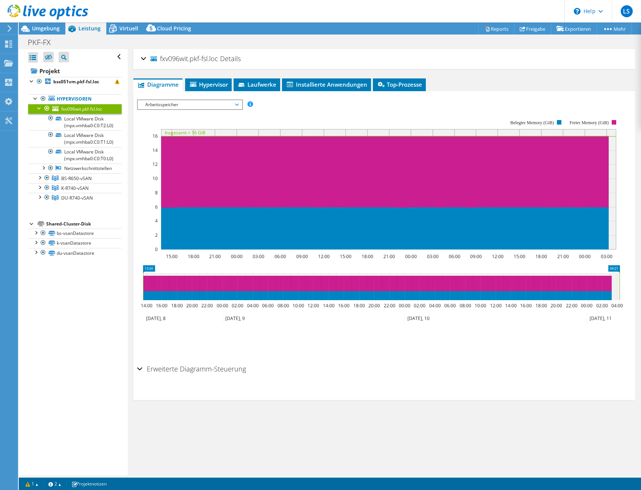
click at [41, 108] on div at bounding box center [40, 108] width 8 height 8
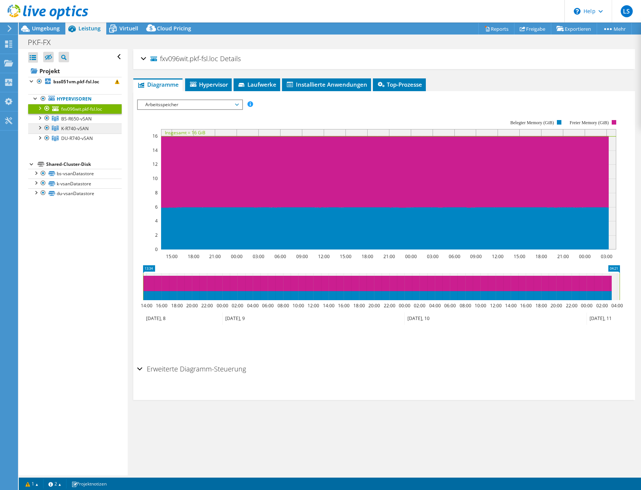
click at [35, 126] on link "K-R740-vSAN" at bounding box center [74, 128] width 93 height 10
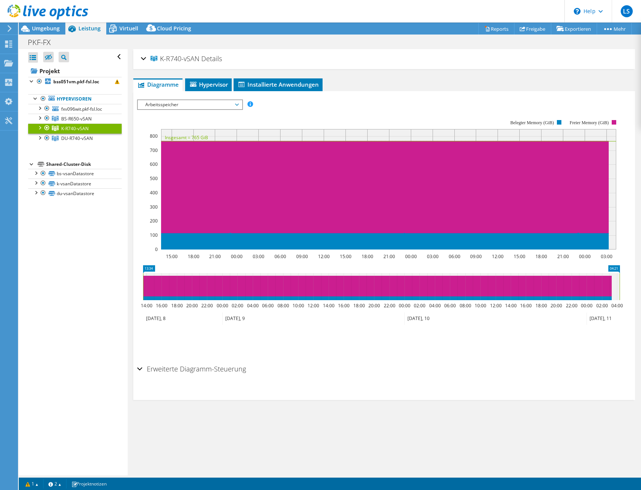
click at [40, 125] on div at bounding box center [40, 127] width 8 height 8
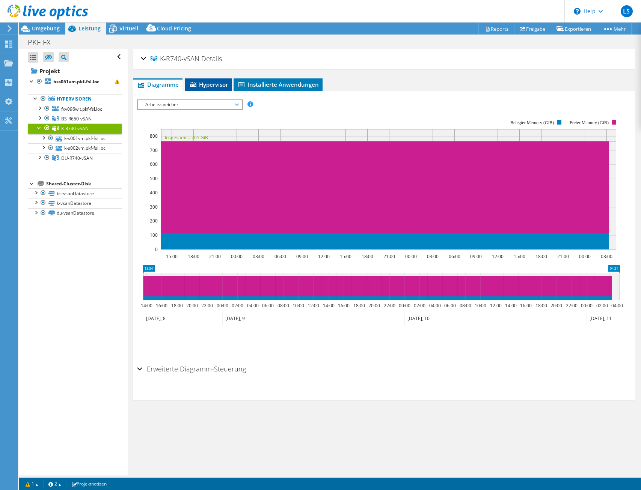
click at [204, 86] on span "Hypervisor" at bounding box center [208, 85] width 39 height 8
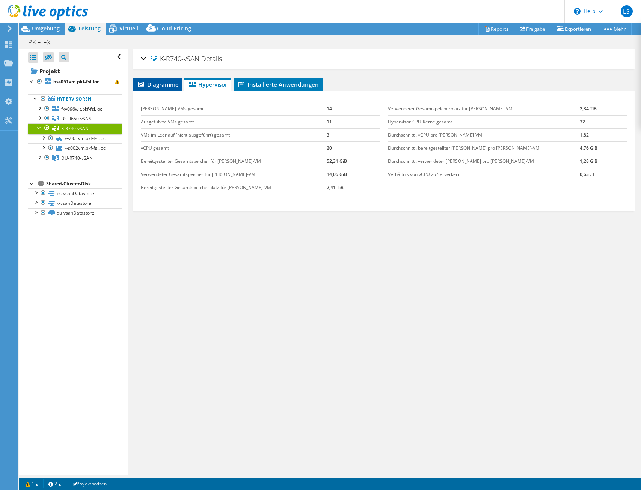
click at [156, 84] on span "Diagramme" at bounding box center [158, 85] width 42 height 8
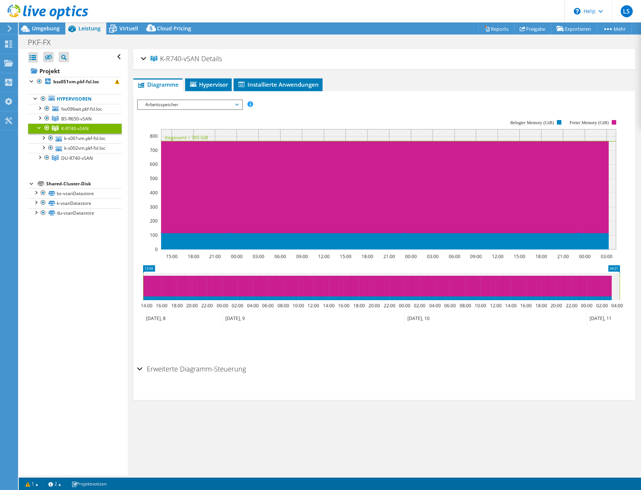
click at [234, 107] on span "Arbeitsspeicher" at bounding box center [189, 104] width 96 height 9
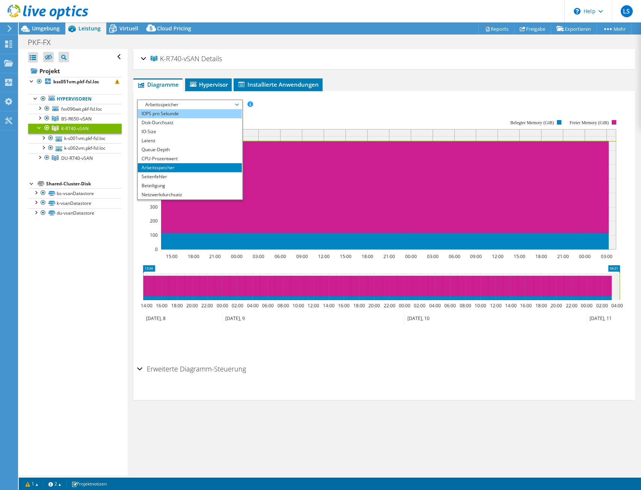
click at [192, 112] on li "IOPS pro Sekunde" at bounding box center [190, 113] width 104 height 9
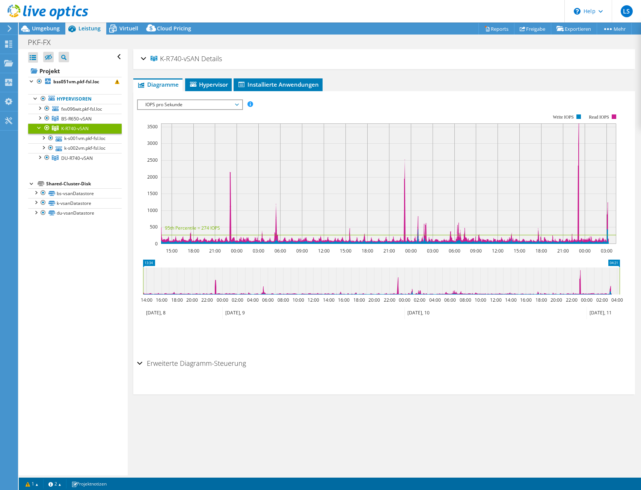
click at [186, 105] on span "IOPS pro Sekunde" at bounding box center [189, 104] width 96 height 9
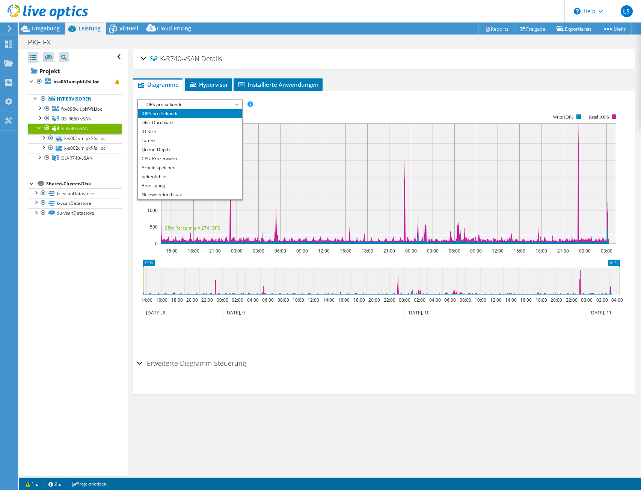
click at [392, 105] on rect at bounding box center [378, 179] width 483 height 150
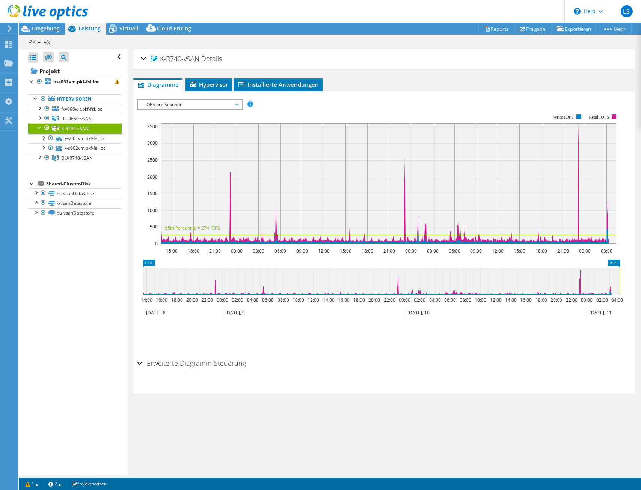
click at [204, 104] on span "IOPS pro Sekunde" at bounding box center [189, 104] width 96 height 9
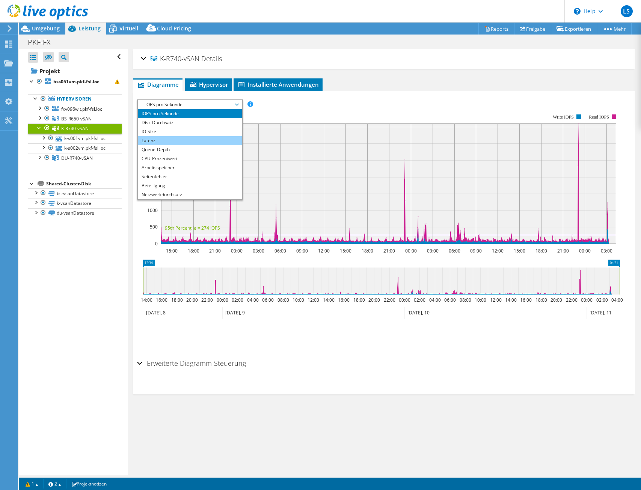
click at [160, 138] on li "Latenz" at bounding box center [190, 140] width 104 height 9
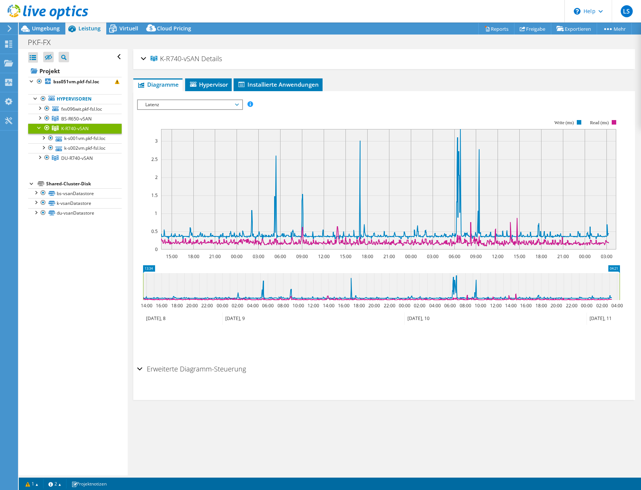
click at [220, 101] on span "Latenz" at bounding box center [189, 104] width 96 height 9
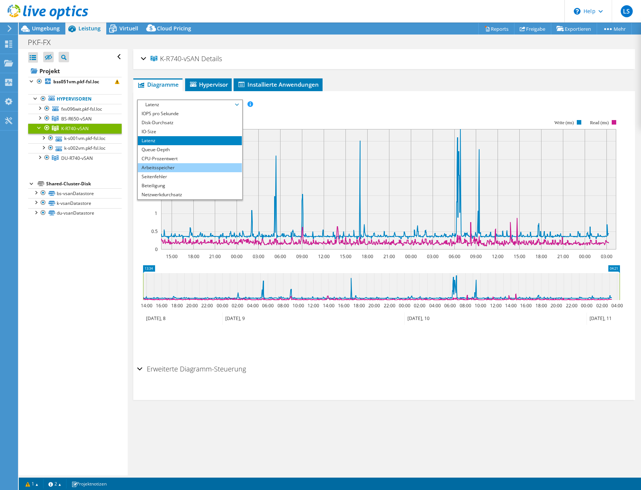
click at [167, 167] on li "Arbeitsspeicher" at bounding box center [190, 167] width 104 height 9
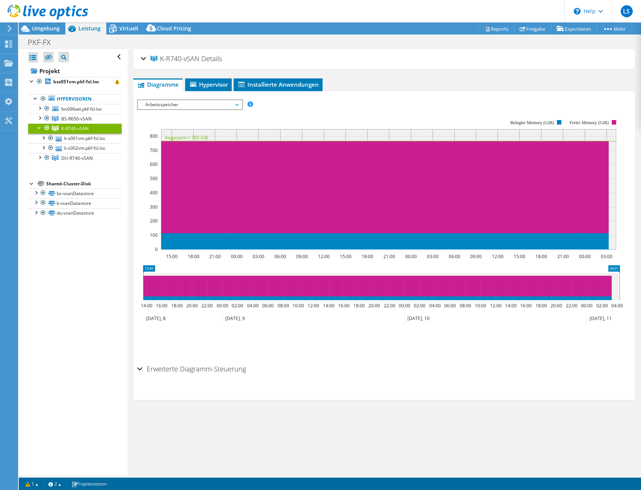
click at [185, 106] on span "Arbeitsspeicher" at bounding box center [189, 104] width 96 height 9
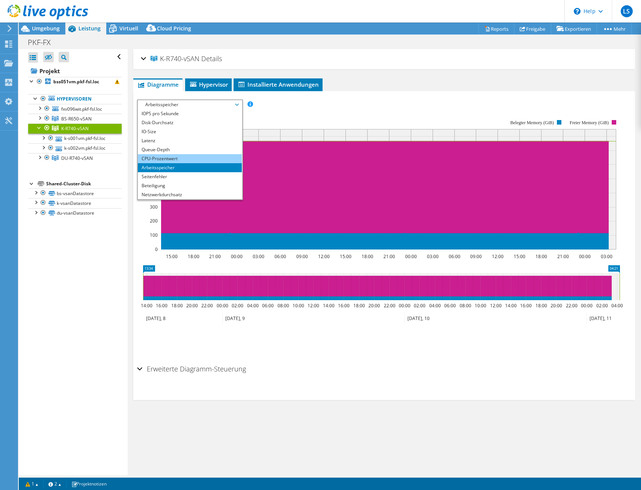
click at [170, 162] on li "CPU-Prozentwert" at bounding box center [190, 158] width 104 height 9
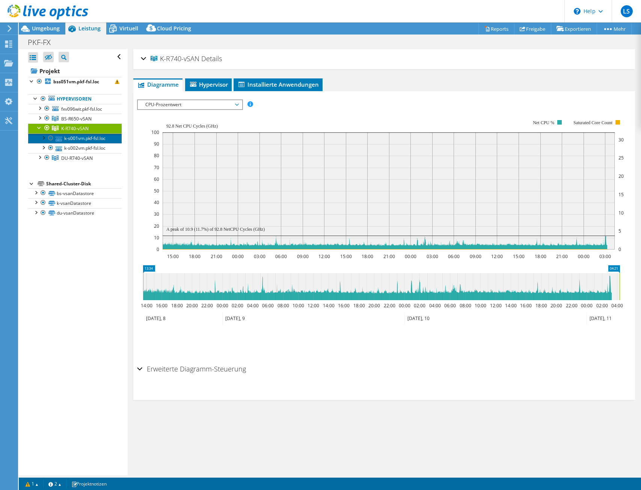
click at [88, 137] on link "k-s001vm.pkf-fsl.loc" at bounding box center [74, 139] width 93 height 10
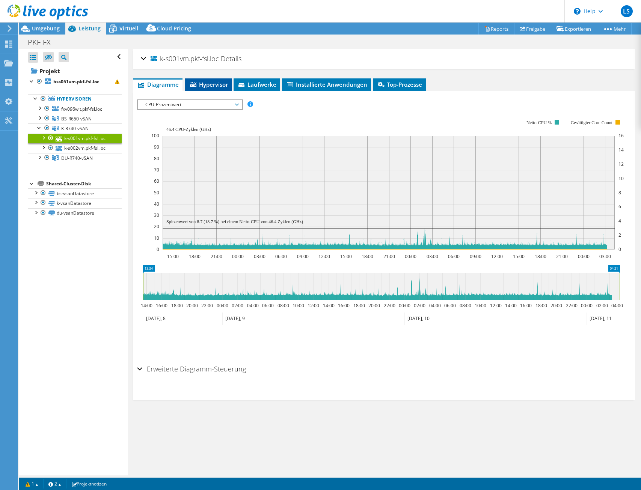
click at [222, 83] on span "Hypervisor" at bounding box center [208, 85] width 39 height 8
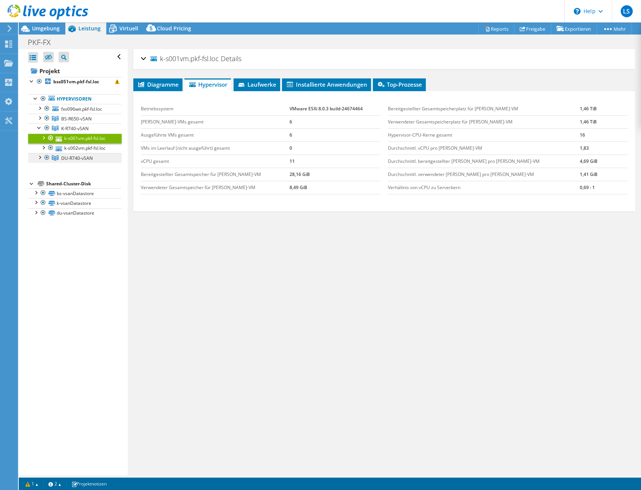
click at [60, 163] on link "DU-R740-vSAN" at bounding box center [74, 158] width 93 height 10
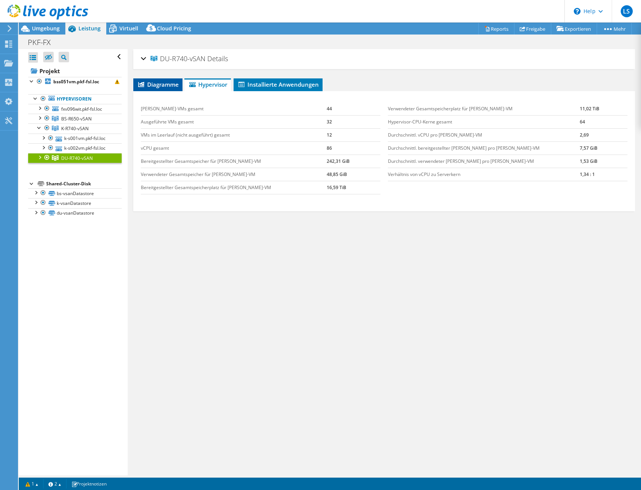
click at [137, 82] on span "Diagramme" at bounding box center [158, 85] width 42 height 8
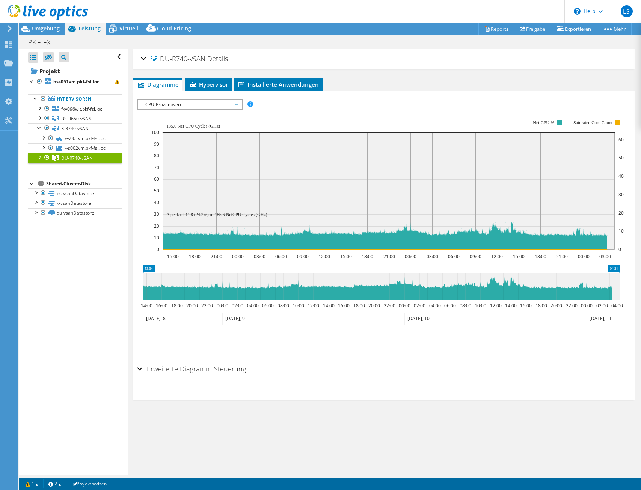
click at [172, 109] on span "CPU-Prozentwert" at bounding box center [189, 104] width 96 height 9
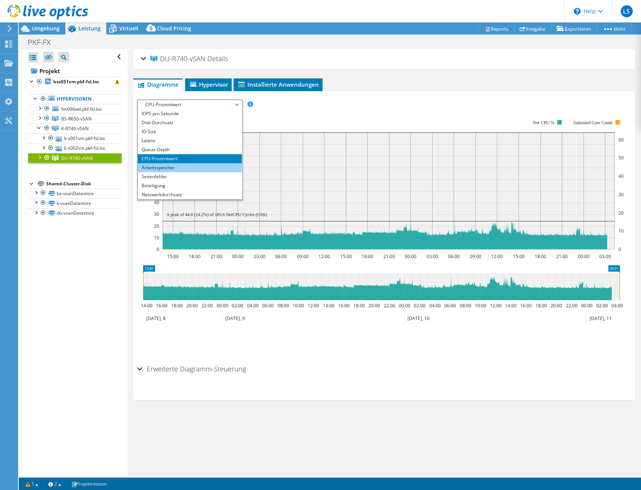
click at [159, 166] on li "Arbeitsspeicher" at bounding box center [190, 167] width 104 height 9
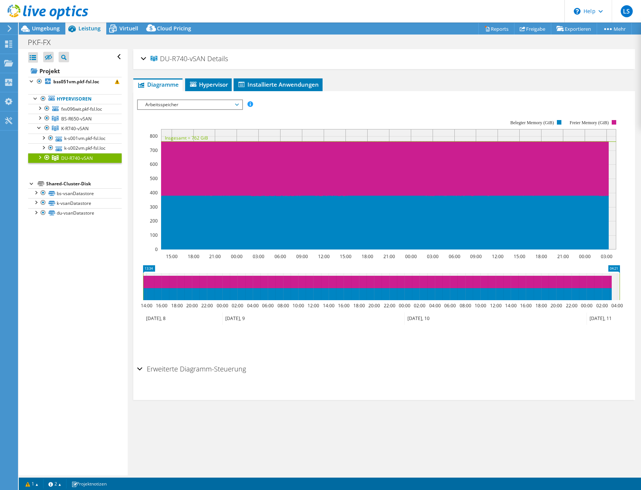
click at [192, 107] on span "Arbeitsspeicher" at bounding box center [189, 104] width 96 height 9
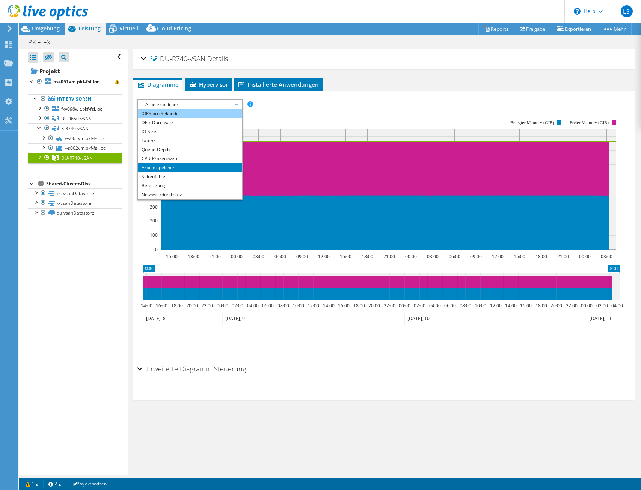
click at [175, 114] on li "IOPS pro Sekunde" at bounding box center [190, 113] width 104 height 9
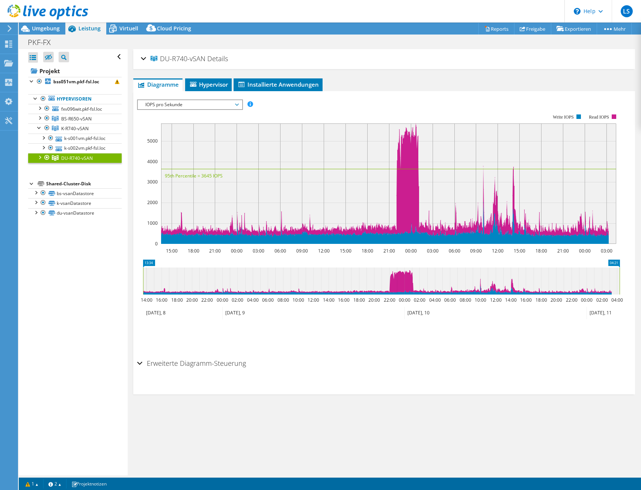
click at [212, 105] on span "IOPS pro Sekunde" at bounding box center [189, 104] width 96 height 9
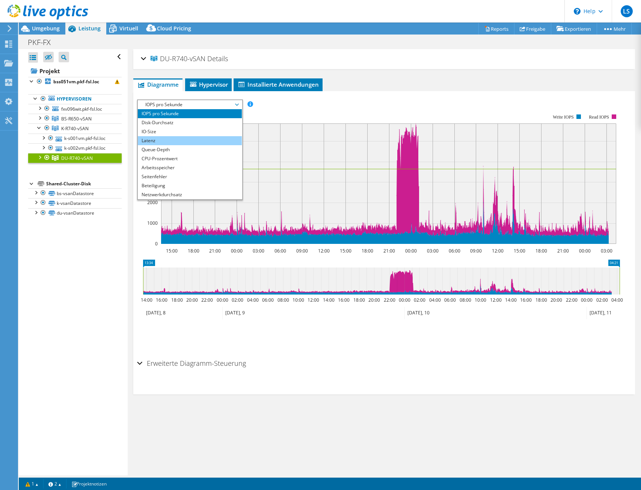
click at [173, 140] on li "Latenz" at bounding box center [190, 140] width 104 height 9
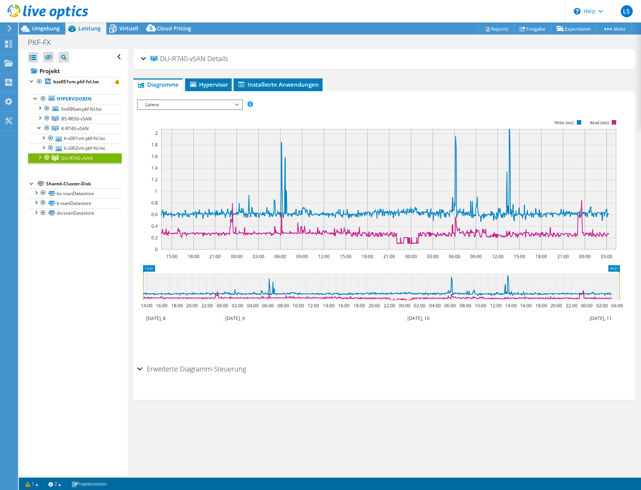
click at [214, 108] on span "Latenz" at bounding box center [189, 104] width 96 height 9
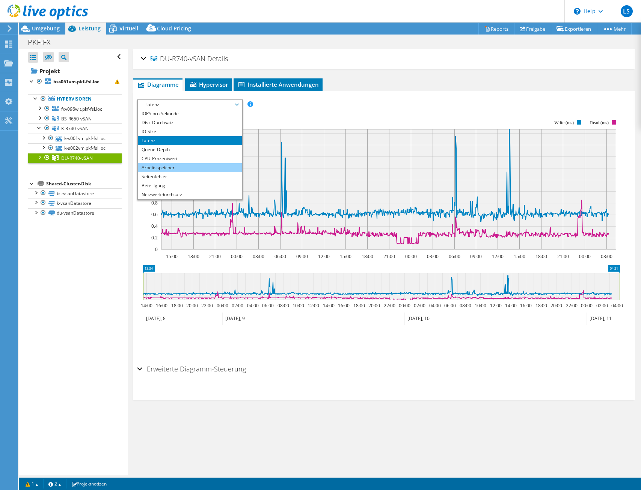
click at [158, 167] on li "Arbeitsspeicher" at bounding box center [190, 167] width 104 height 9
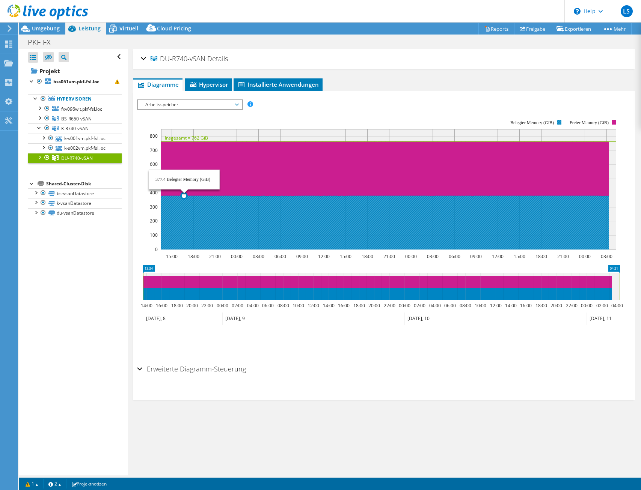
select select "USD"
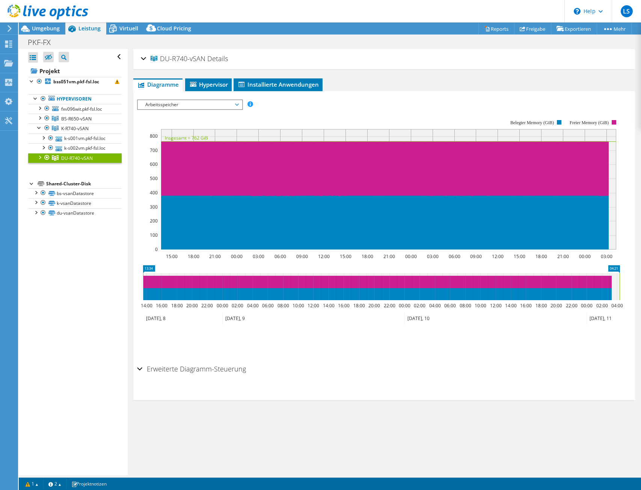
click at [192, 101] on span "Arbeitsspeicher" at bounding box center [189, 104] width 96 height 9
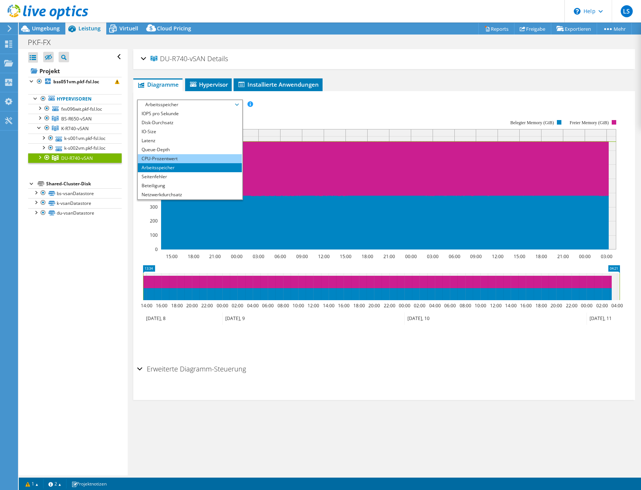
click at [162, 156] on li "CPU-Prozentwert" at bounding box center [190, 158] width 104 height 9
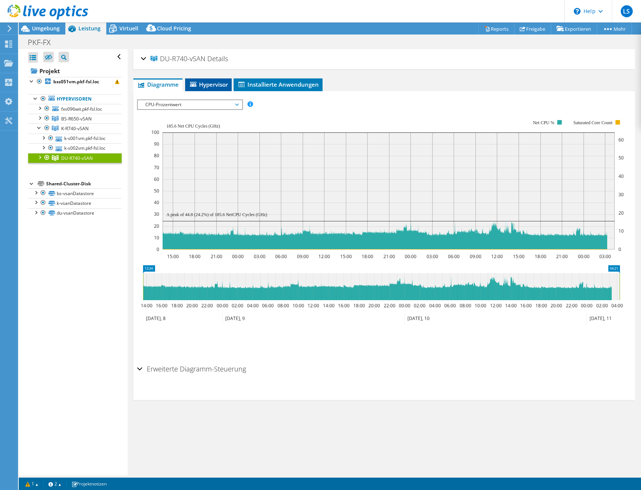
click at [210, 84] on span "Hypervisor" at bounding box center [208, 85] width 39 height 8
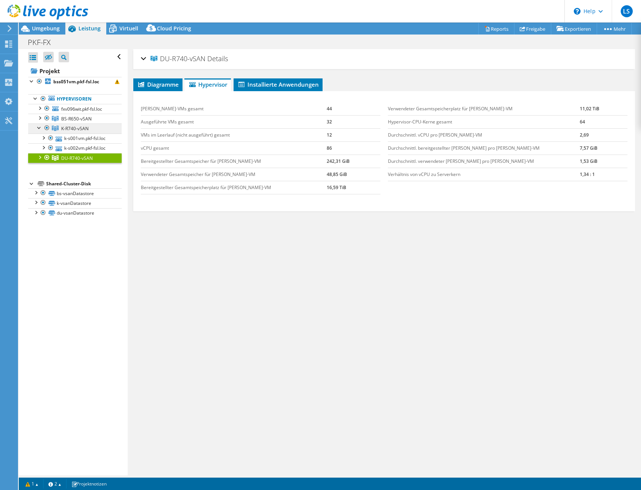
click at [80, 129] on span "K-R740-vSAN" at bounding box center [74, 128] width 27 height 6
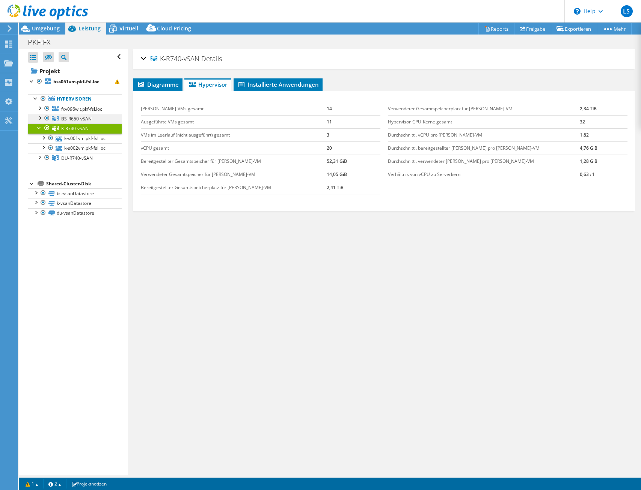
click at [64, 119] on span "BS-R650-vSAN" at bounding box center [76, 119] width 30 height 6
click at [152, 89] on li "Diagramme" at bounding box center [157, 84] width 49 height 13
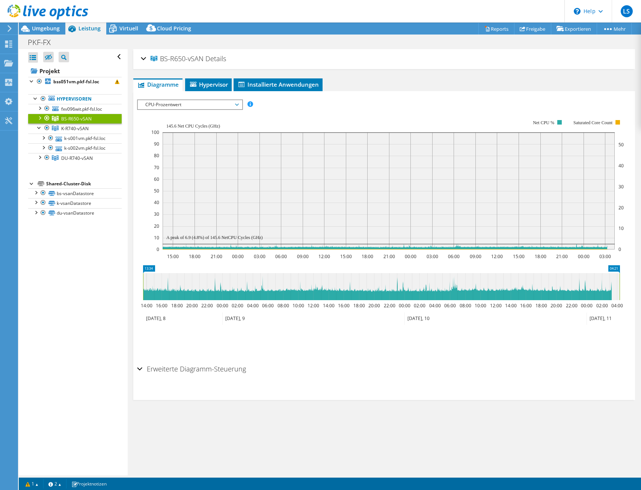
click at [177, 103] on span "CPU-Prozentwert" at bounding box center [189, 104] width 96 height 9
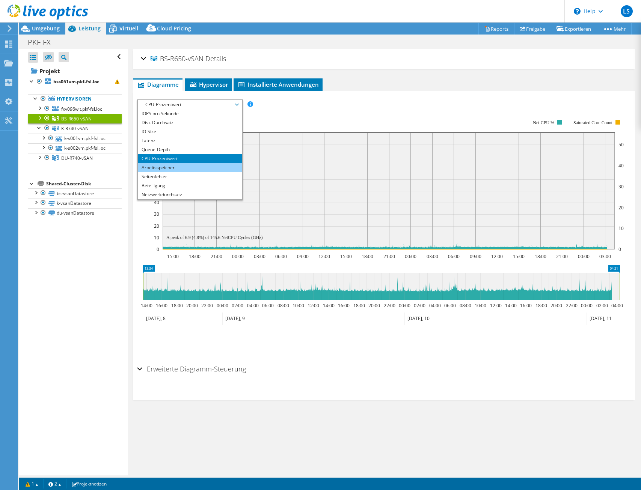
click at [166, 167] on li "Arbeitsspeicher" at bounding box center [190, 167] width 104 height 9
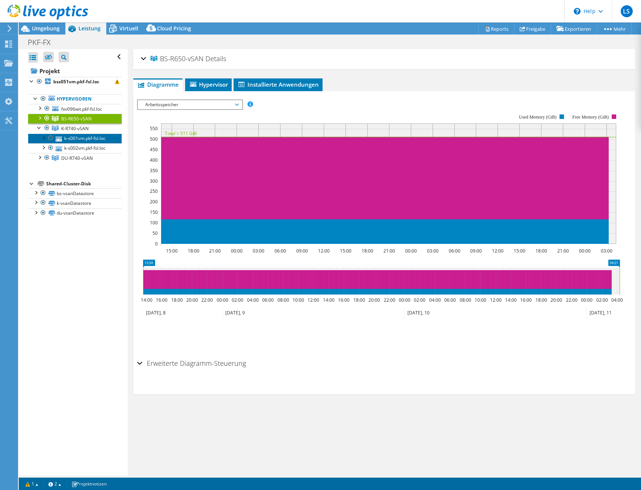
click at [73, 137] on link "k-s001vm.pkf-fsl.loc" at bounding box center [74, 139] width 93 height 10
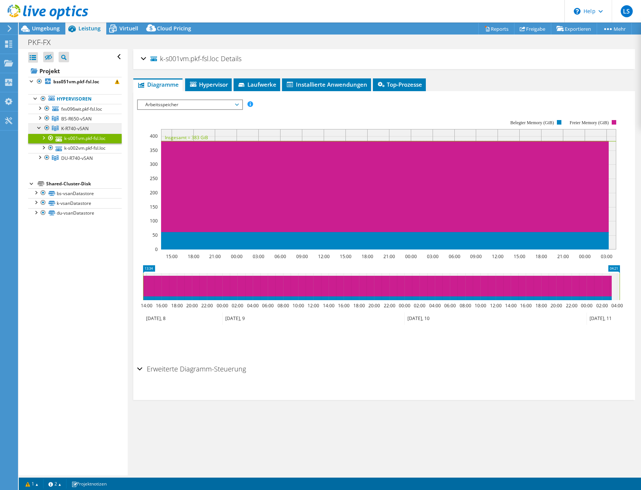
click at [73, 129] on span "K-R740-vSAN" at bounding box center [74, 128] width 27 height 6
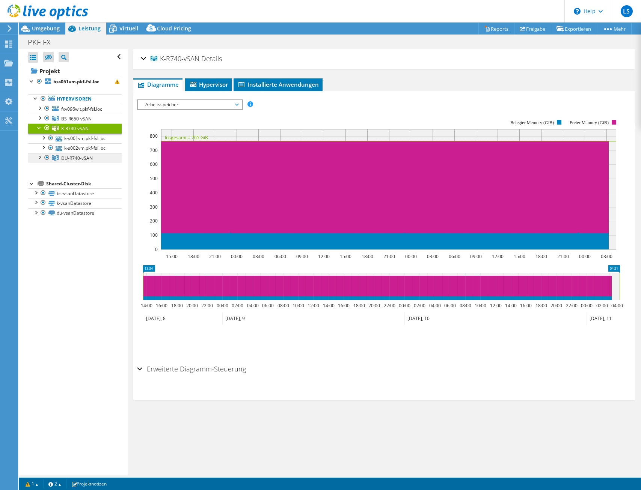
click at [53, 156] on icon at bounding box center [55, 157] width 7 height 5
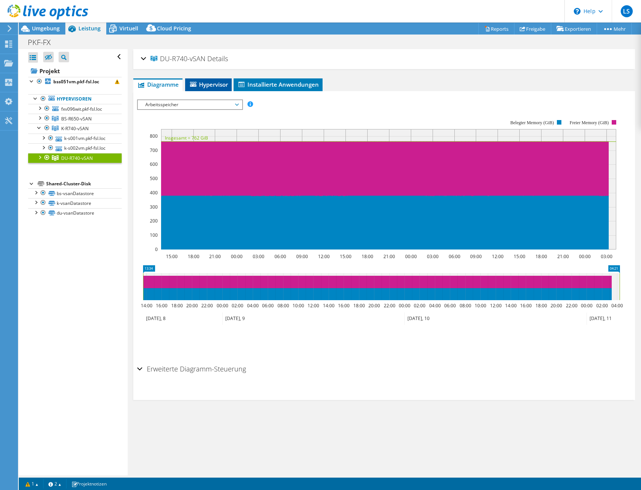
click at [221, 86] on span "Hypervisor" at bounding box center [208, 85] width 39 height 8
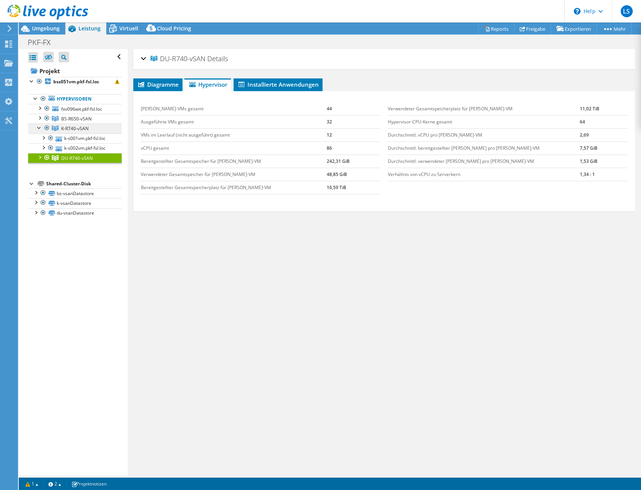
click at [74, 132] on span "K-R740-vSAN" at bounding box center [74, 128] width 27 height 6
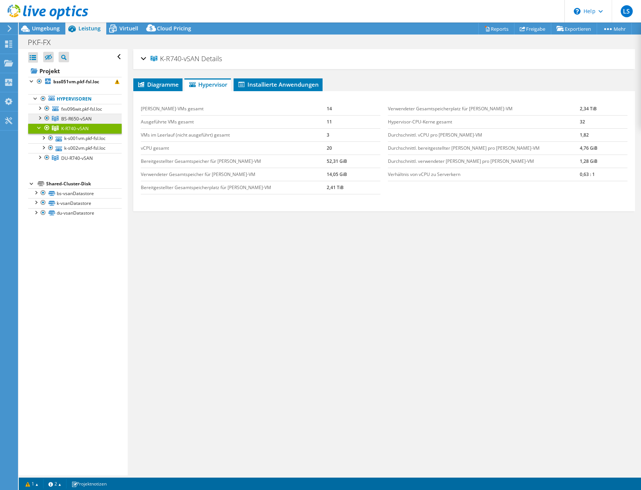
click at [95, 118] on link "BS-R650-vSAN" at bounding box center [74, 119] width 93 height 10
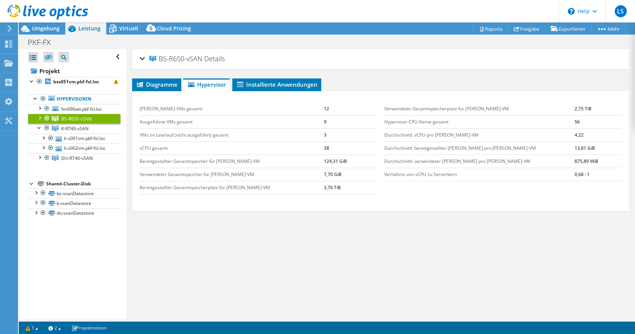
drag, startPoint x: 391, startPoint y: 15, endPoint x: 386, endPoint y: 2, distance: 14.5
click at [391, 15] on header "LS Endbenutzer Leo Schuhkraft leo.schuhkraft@netgo.de NETGO GmbH My Profile Log…" at bounding box center [317, 11] width 635 height 23
